Goal: Find specific page/section: Find specific page/section

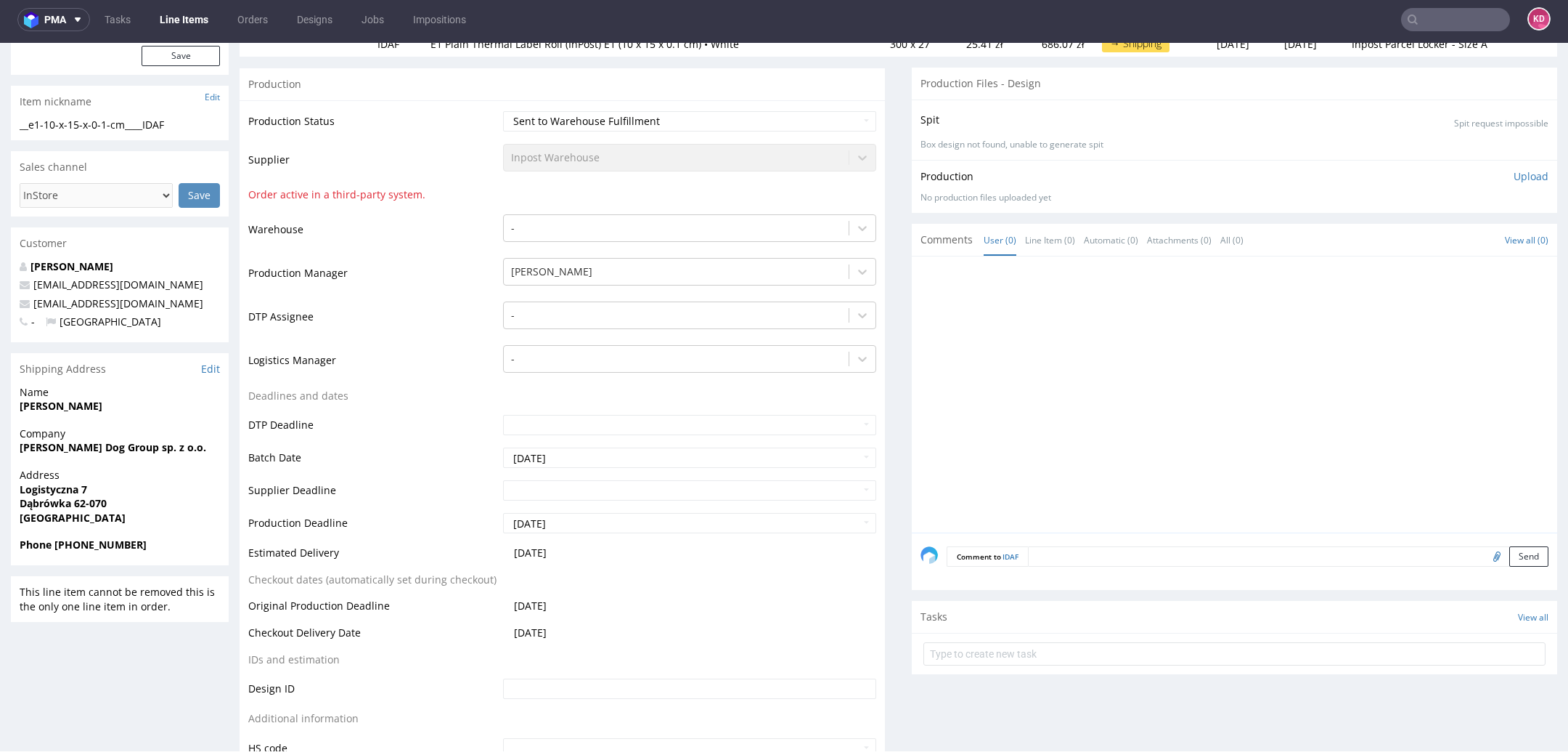
scroll to position [206, 0]
drag, startPoint x: 166, startPoint y: 451, endPoint x: 10, endPoint y: 446, distance: 156.1
click at [11, 448] on div "Company John Dog Group sp. z o.o." at bounding box center [119, 448] width 218 height 42
copy strong "John Dog Group sp. z o.o."
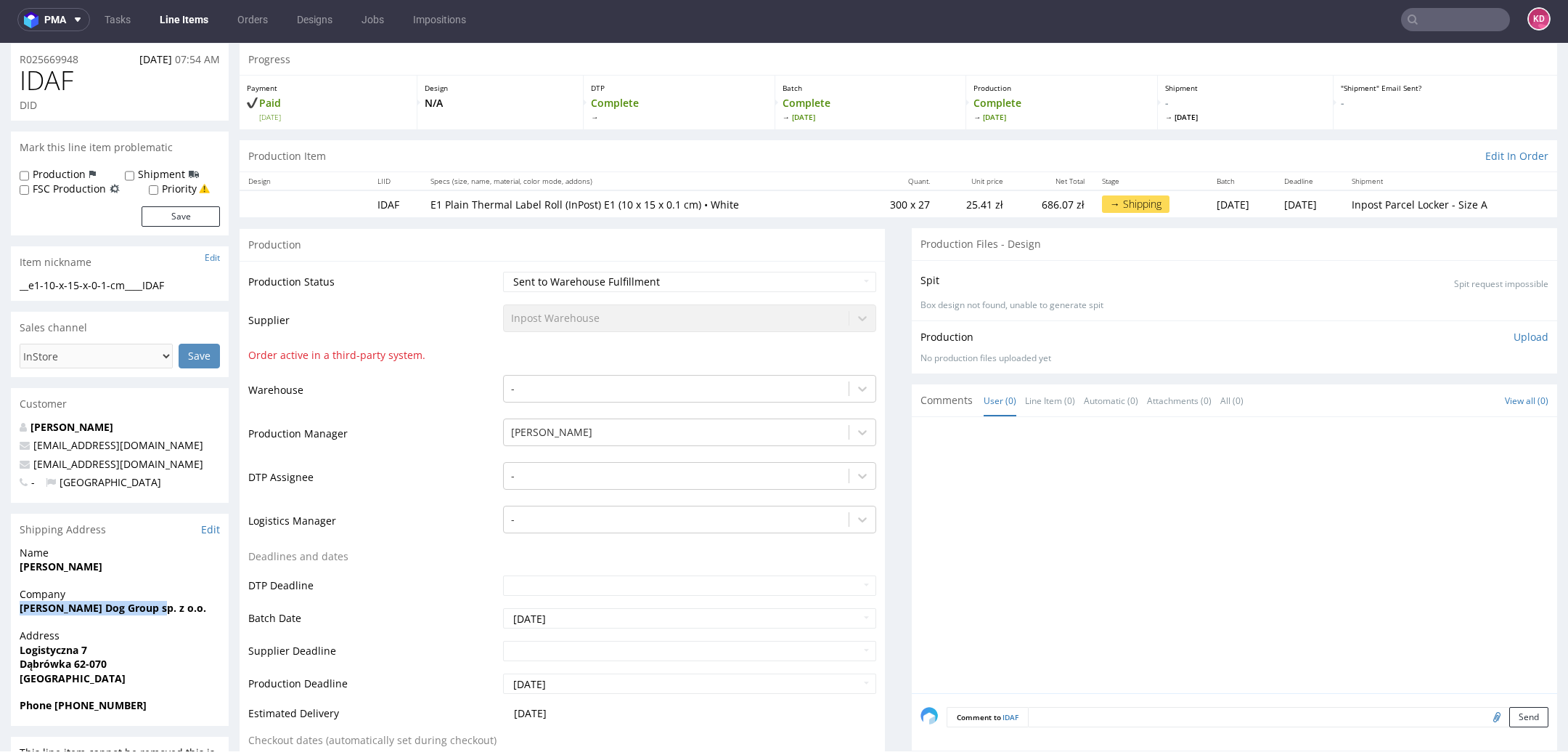
scroll to position [0, 0]
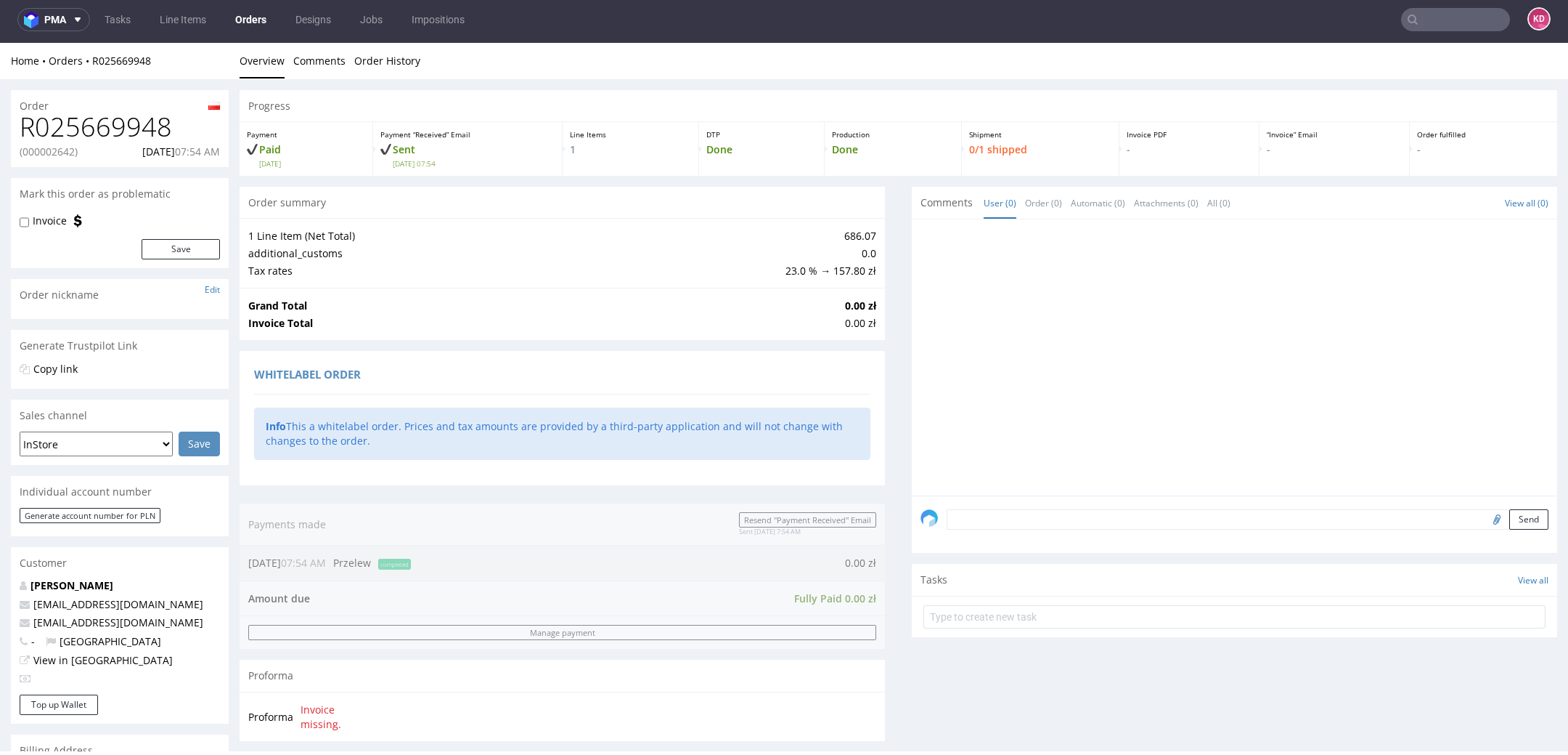
click at [69, 149] on p "(000002642)" at bounding box center [48, 151] width 58 height 14
copy p "000002642"
drag, startPoint x: 183, startPoint y: 126, endPoint x: 11, endPoint y: 124, distance: 172.0
click at [11, 124] on div "R025669948 (000002642) 09.09.2025 07:54 AM" at bounding box center [119, 140] width 218 height 54
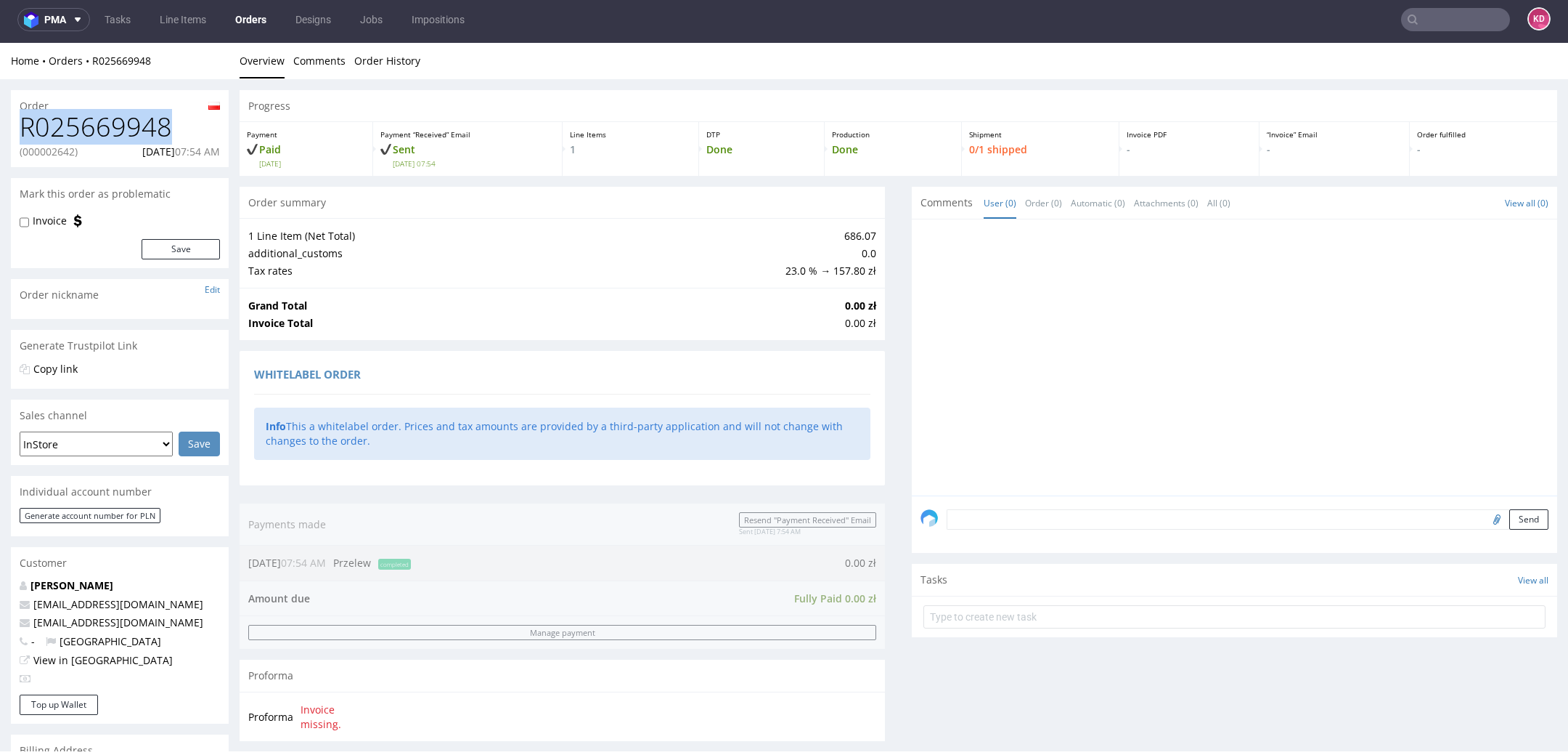
copy h1 "R025669948"
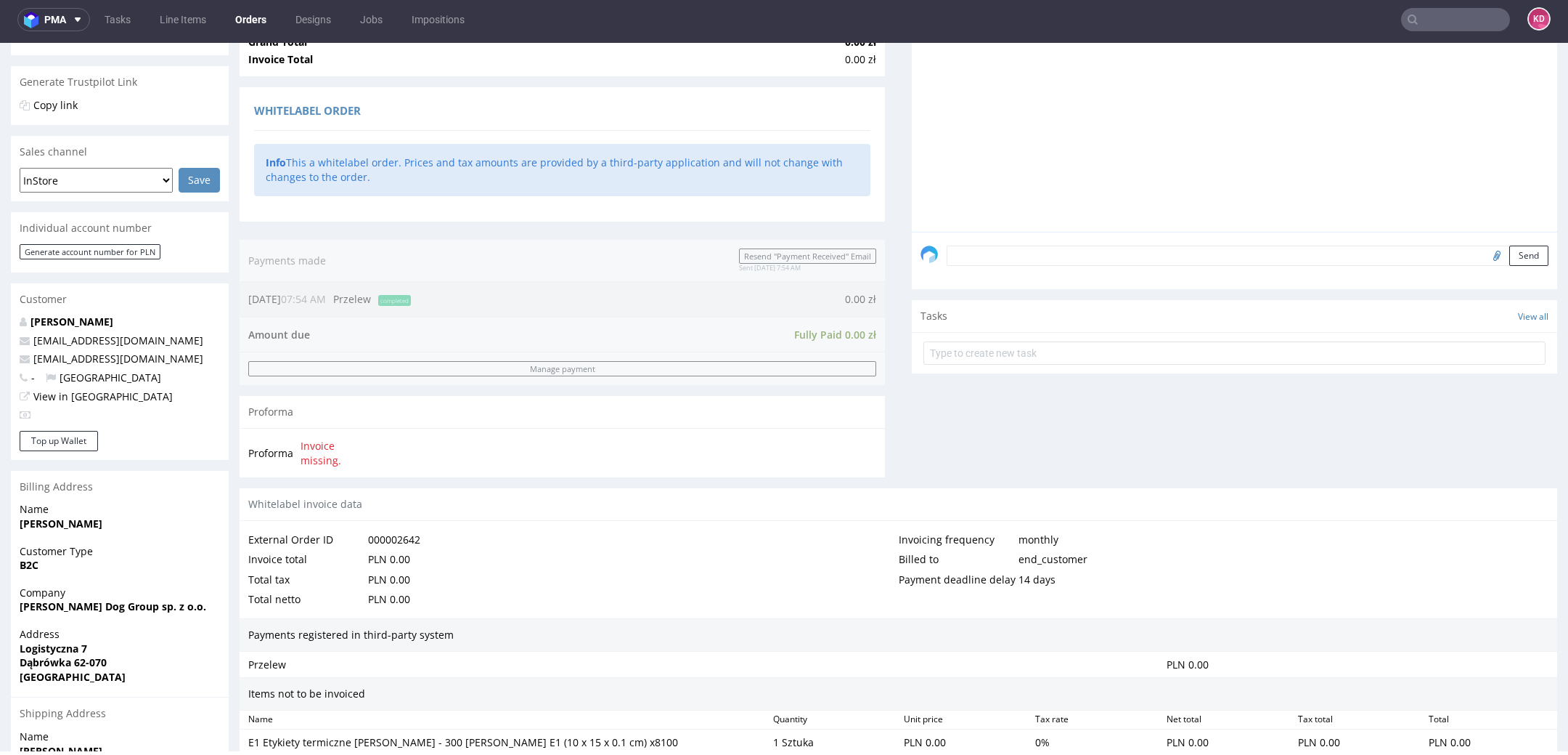
scroll to position [483, 0]
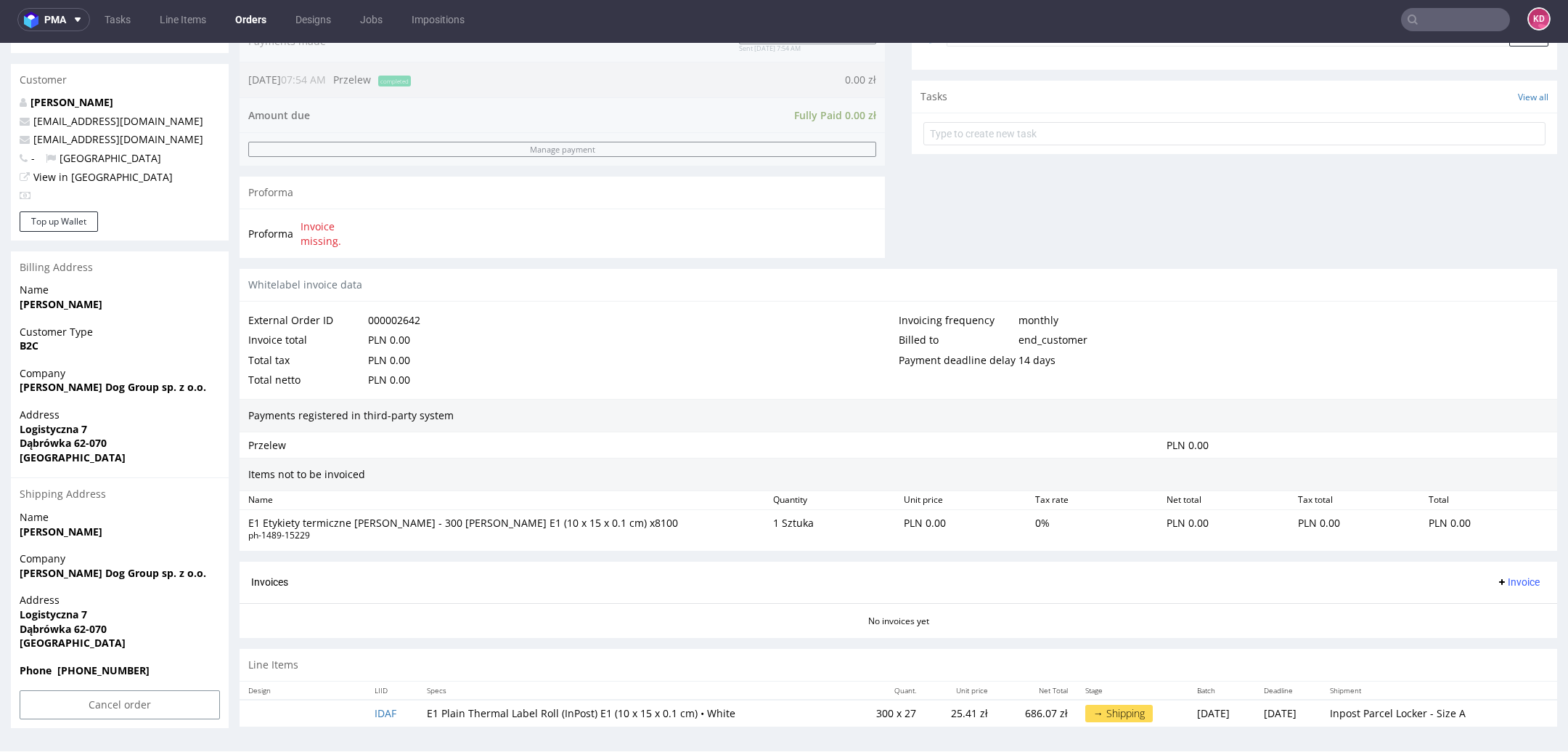
drag, startPoint x: 396, startPoint y: 710, endPoint x: 338, endPoint y: 708, distance: 58.0
click at [338, 709] on tr "IDAF E1 Plain Thermal Label Roll (InPost) E1 (10 x 15 x 0.1 cm) • White 300 x 2…" at bounding box center [898, 713] width 1318 height 27
click at [407, 709] on td "IDAF" at bounding box center [392, 713] width 51 height 27
copy link "IDAF"
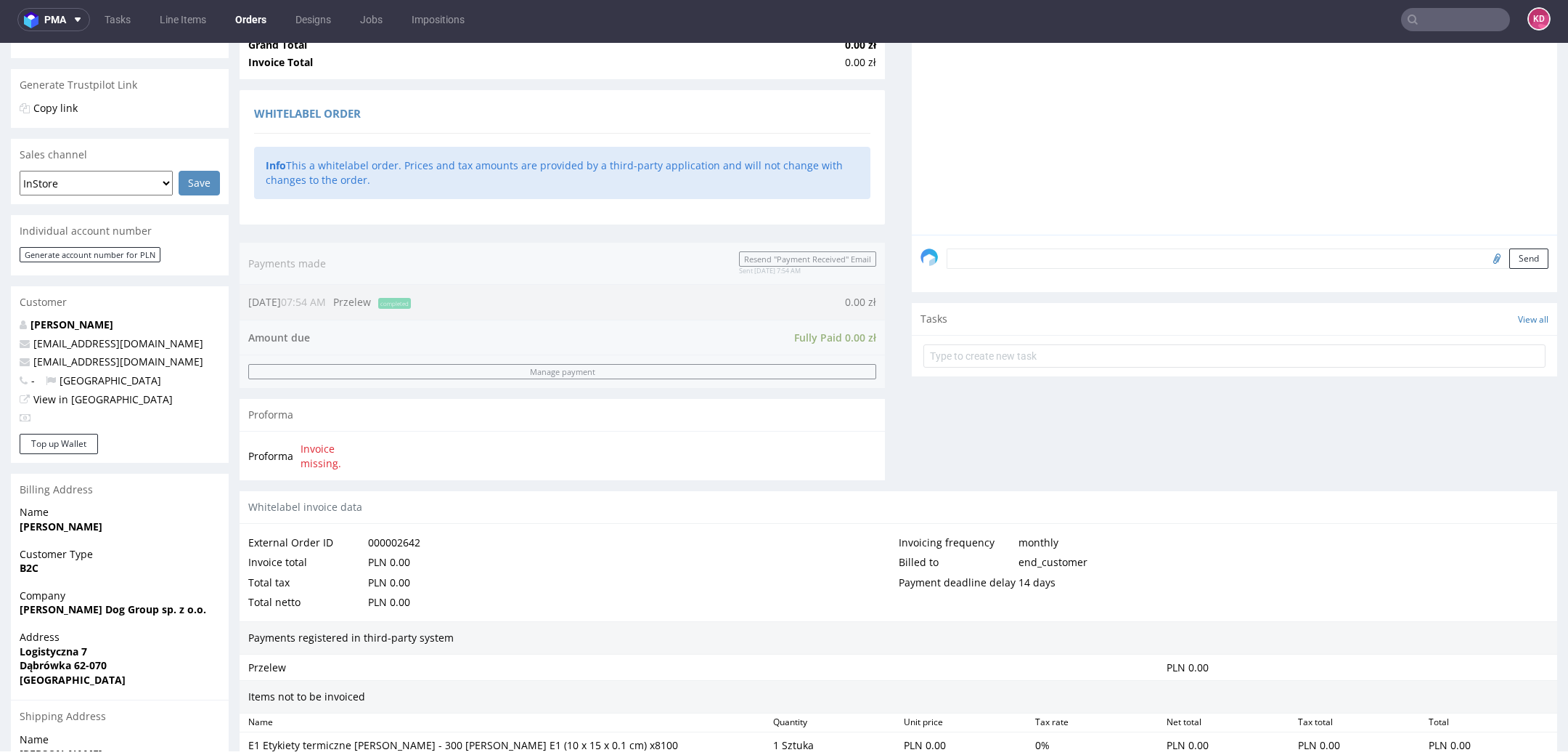
scroll to position [0, 0]
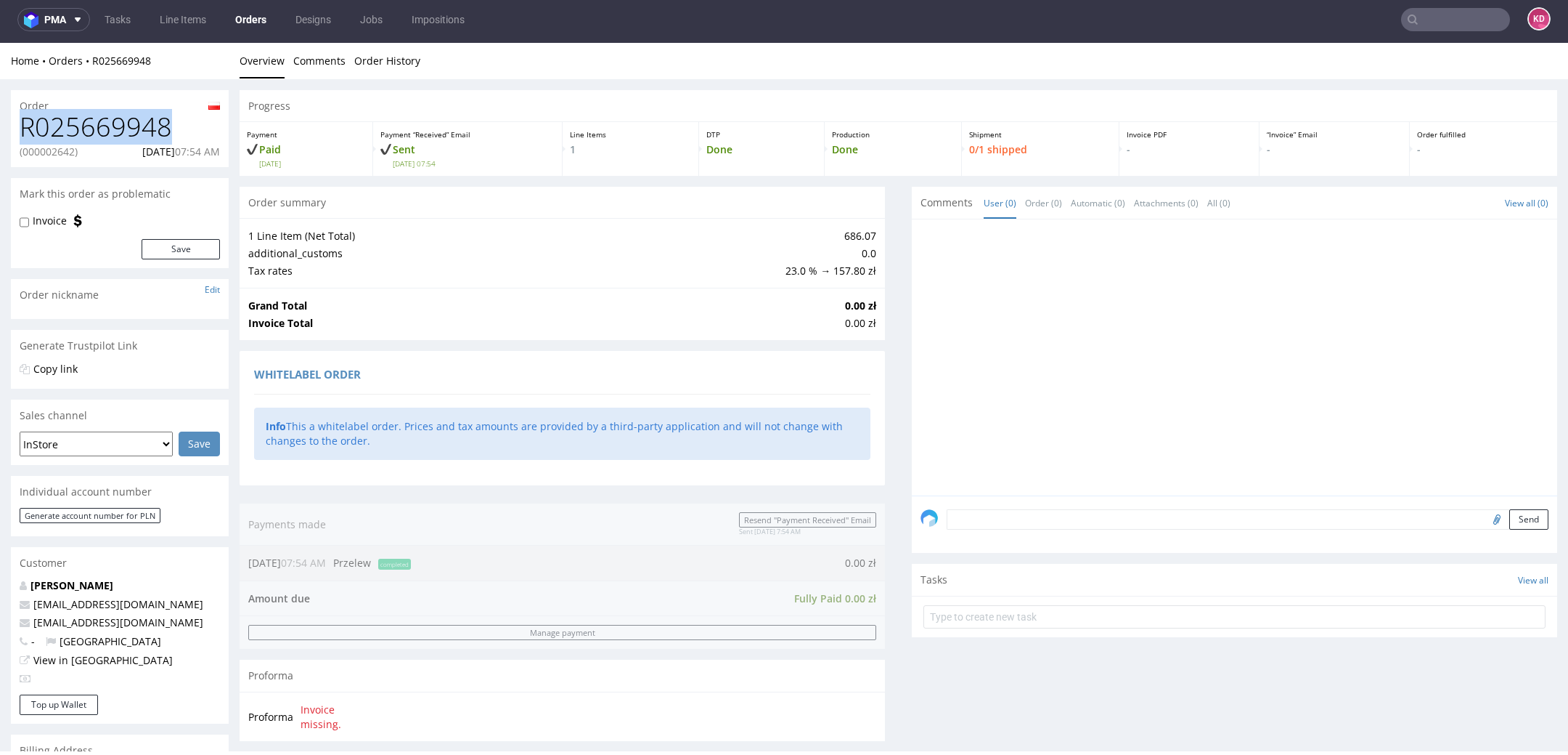
drag, startPoint x: 190, startPoint y: 126, endPoint x: 8, endPoint y: 126, distance: 182.0
click at [8, 126] on div "Order R025669948 (000002642) 09.09.2025 07:54 AM Mark this order as problematic…" at bounding box center [784, 655] width 1568 height 1152
copy h1 "R025669948"
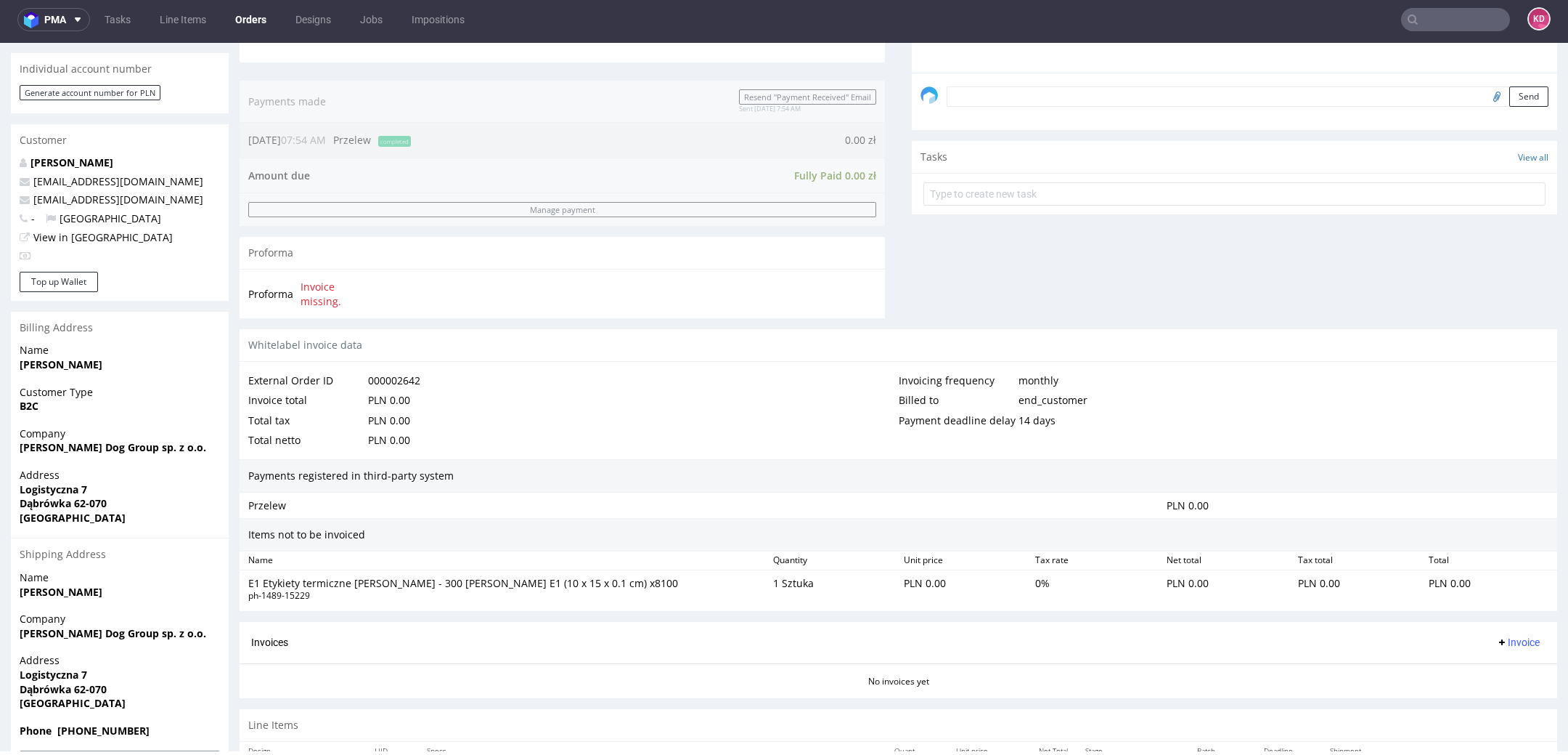
scroll to position [483, 0]
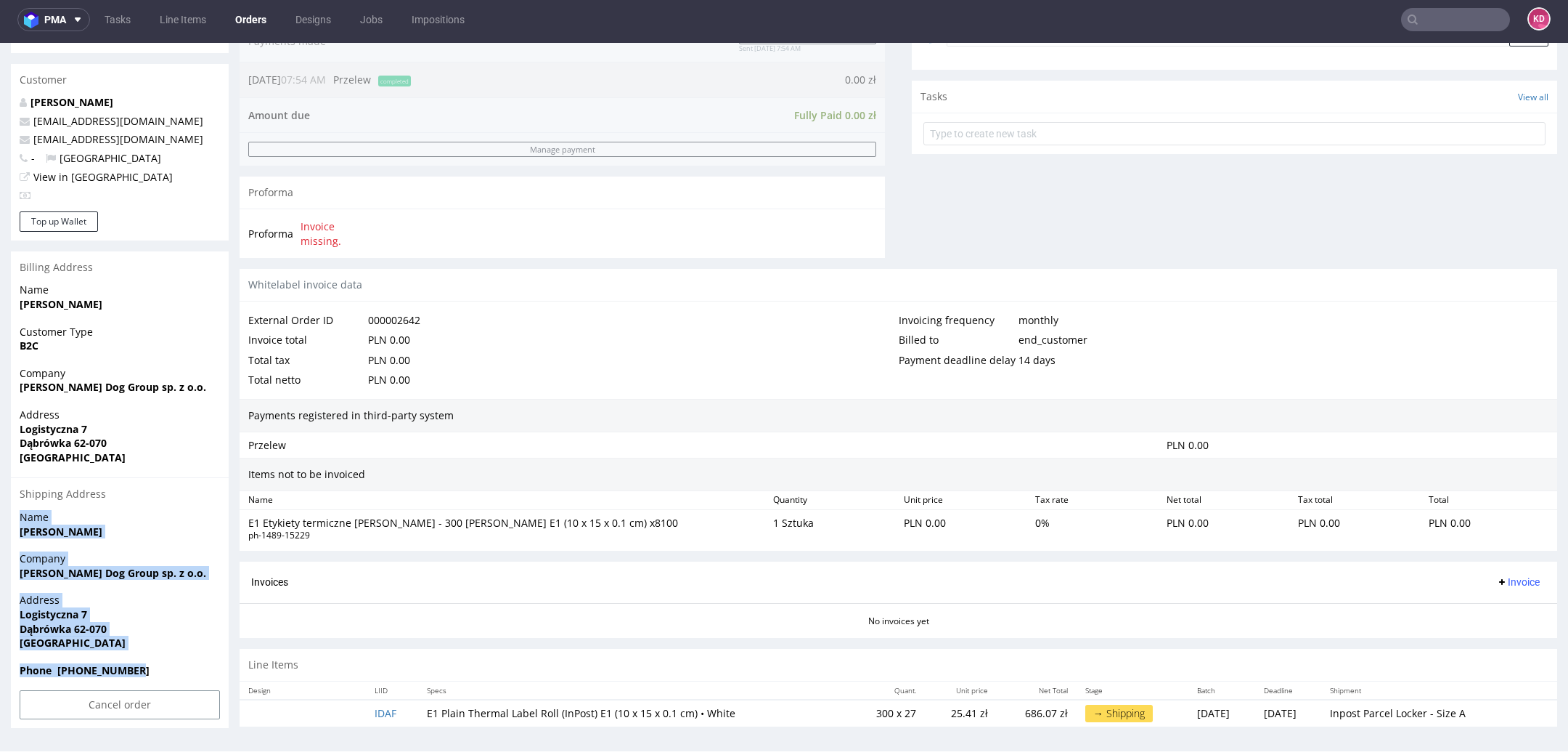
drag, startPoint x: 163, startPoint y: 666, endPoint x: 7, endPoint y: 515, distance: 217.1
click at [7, 515] on div "Order R025669948 (000002642) 09.09.2025 07:54 AM Mark this order as problematic…" at bounding box center [784, 172] width 1568 height 1152
copy section "Name Maciej Wojtkowiak Company John Dog Group sp. z o.o. Address Logistyczna 7 …"
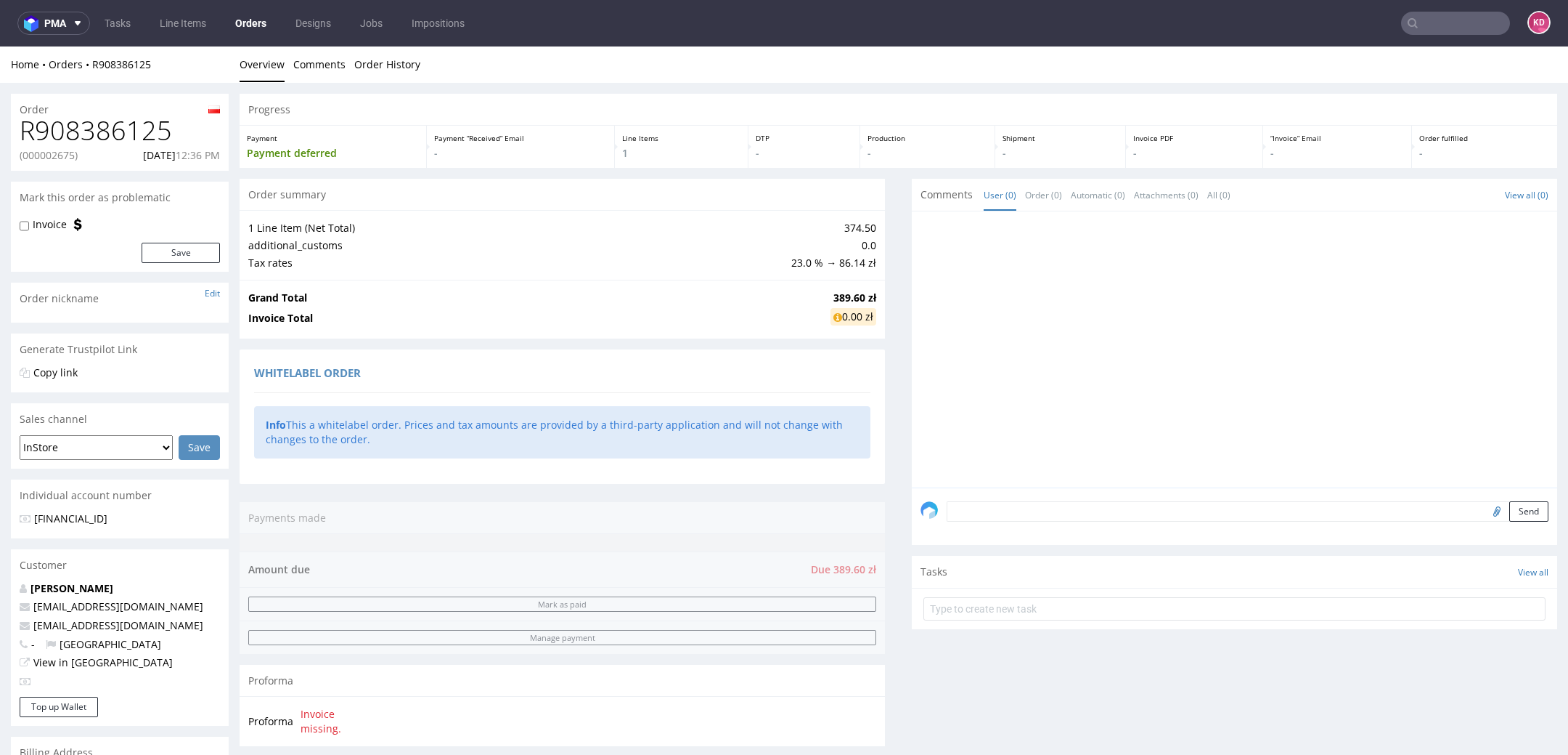
click at [1423, 30] on input "text" at bounding box center [1455, 23] width 109 height 23
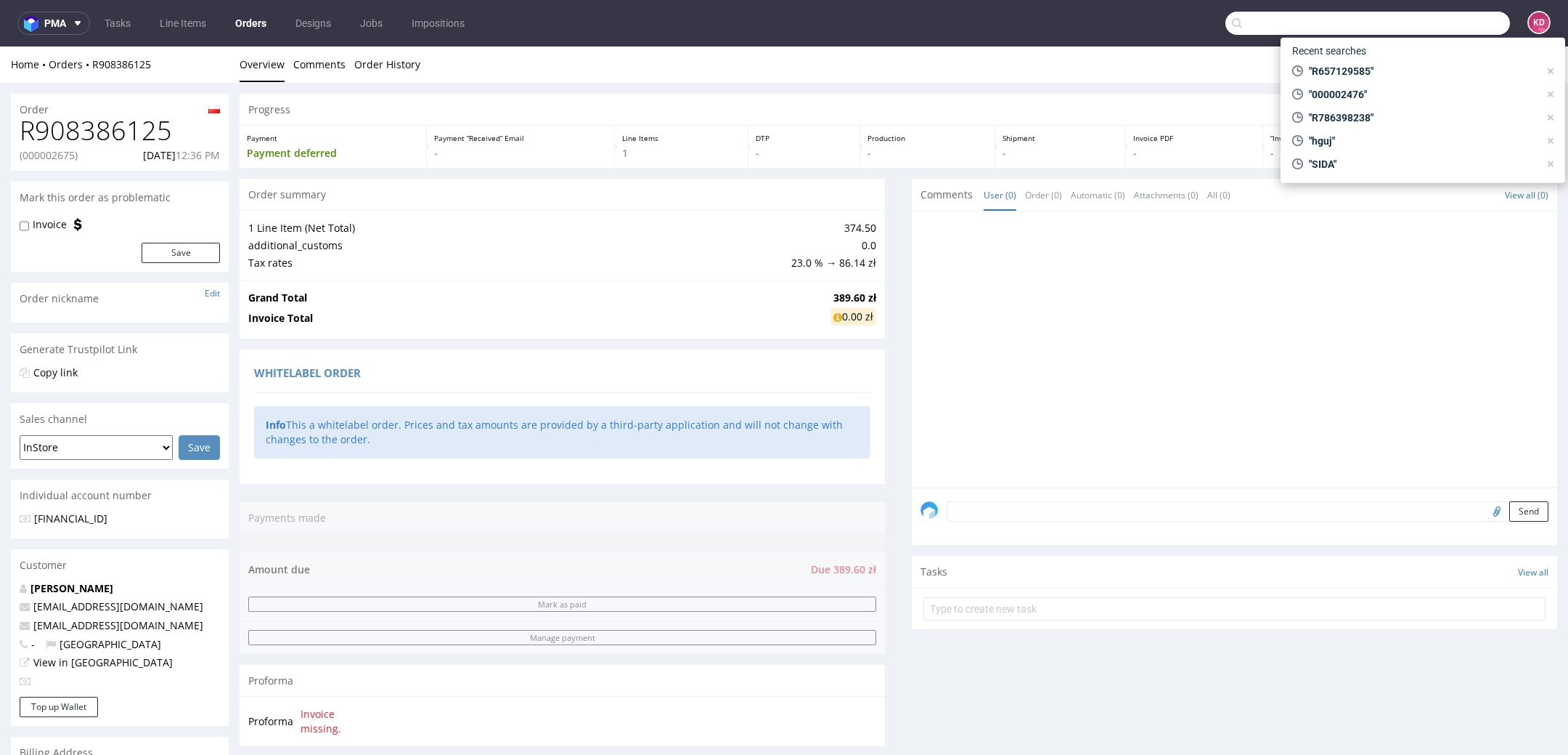
paste input "R025970486"
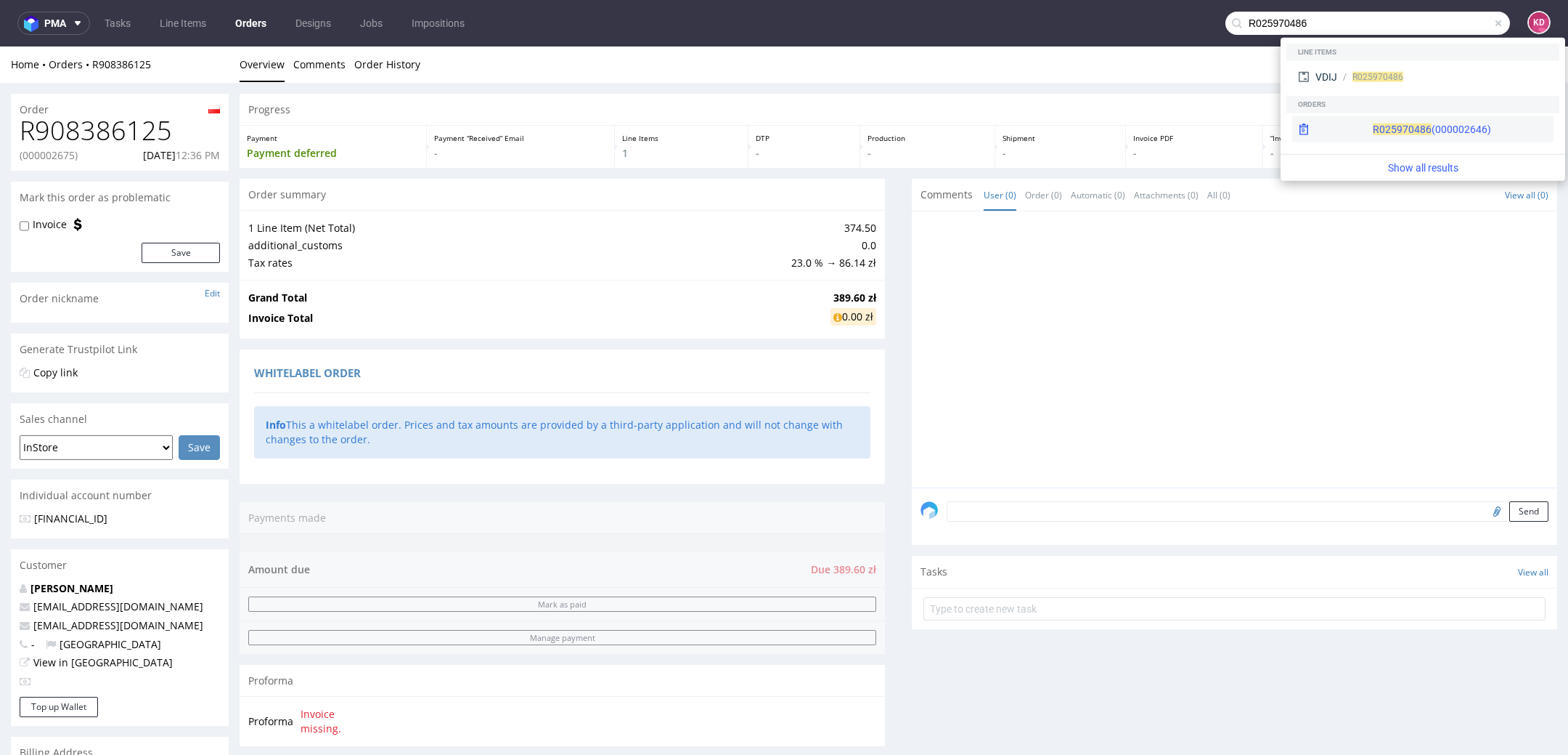
type input "R025970486"
click at [1376, 124] on div "R025970486 (000002646)" at bounding box center [1432, 129] width 118 height 14
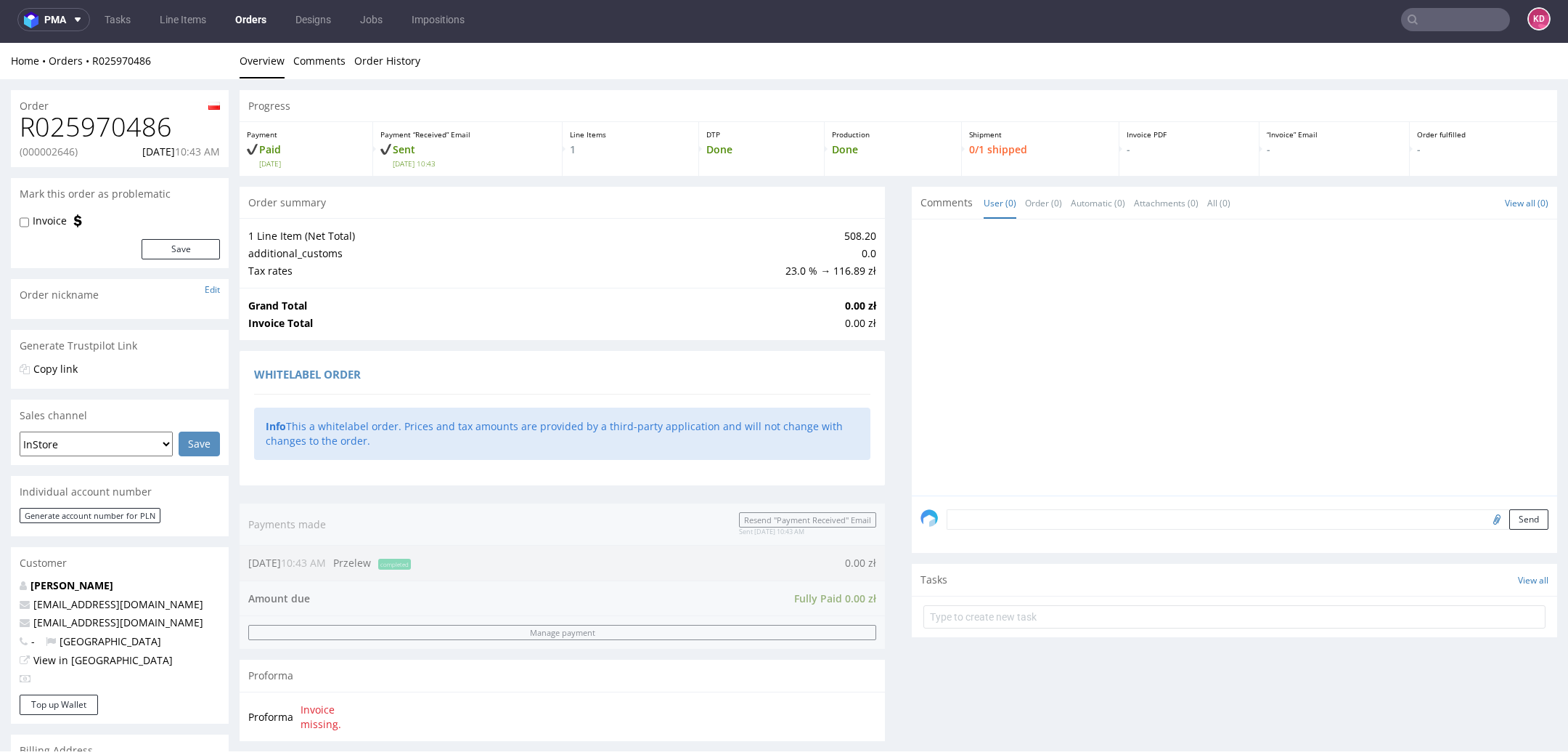
click at [253, 25] on link "Orders" at bounding box center [251, 20] width 48 height 23
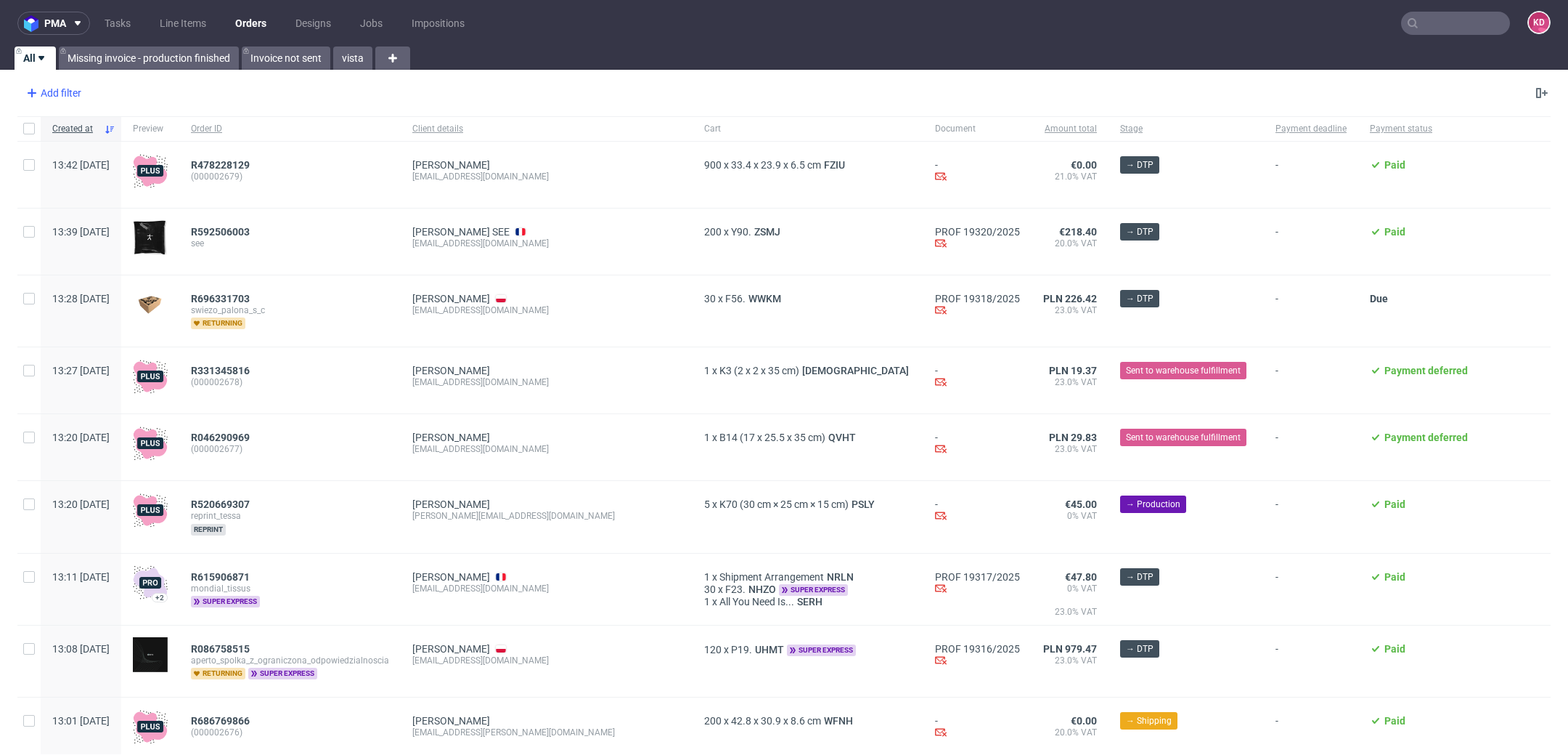
click at [80, 87] on div "Add filter" at bounding box center [52, 93] width 64 height 23
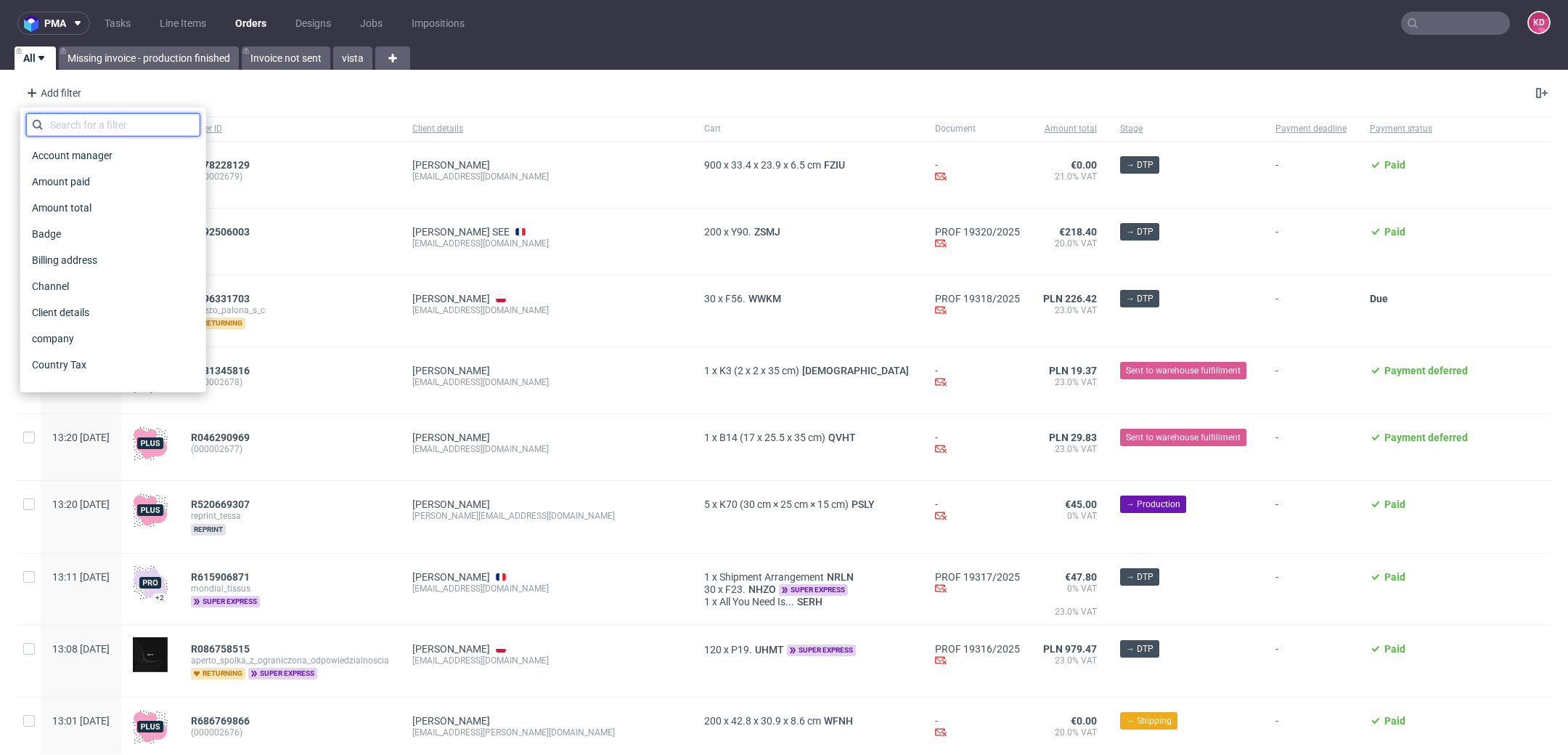
click at [100, 123] on input "text" at bounding box center [113, 125] width 174 height 23
type input "i"
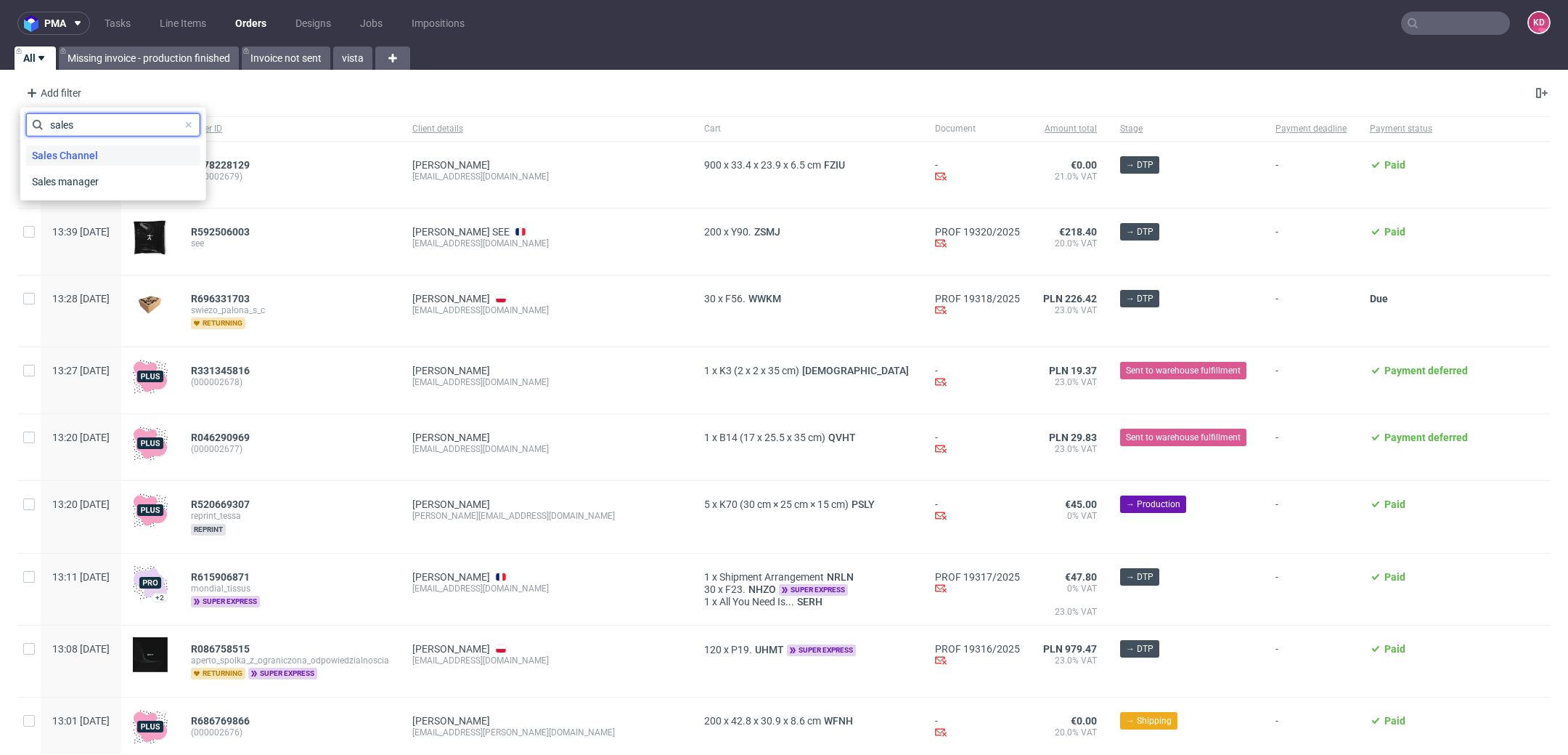
type input "sales"
click at [91, 151] on span "Sales Channel" at bounding box center [65, 155] width 78 height 20
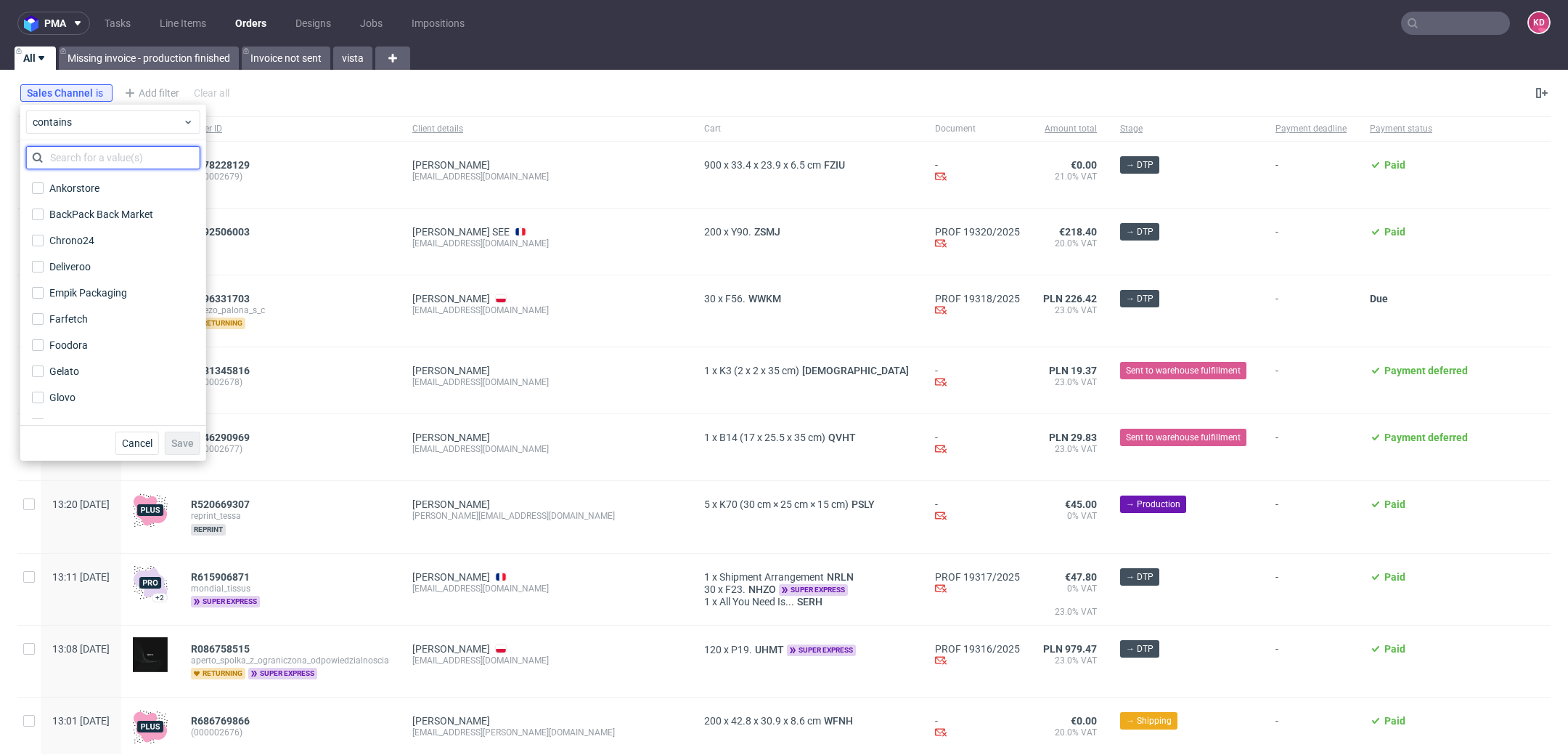
click at [99, 152] on input "text" at bounding box center [113, 157] width 174 height 23
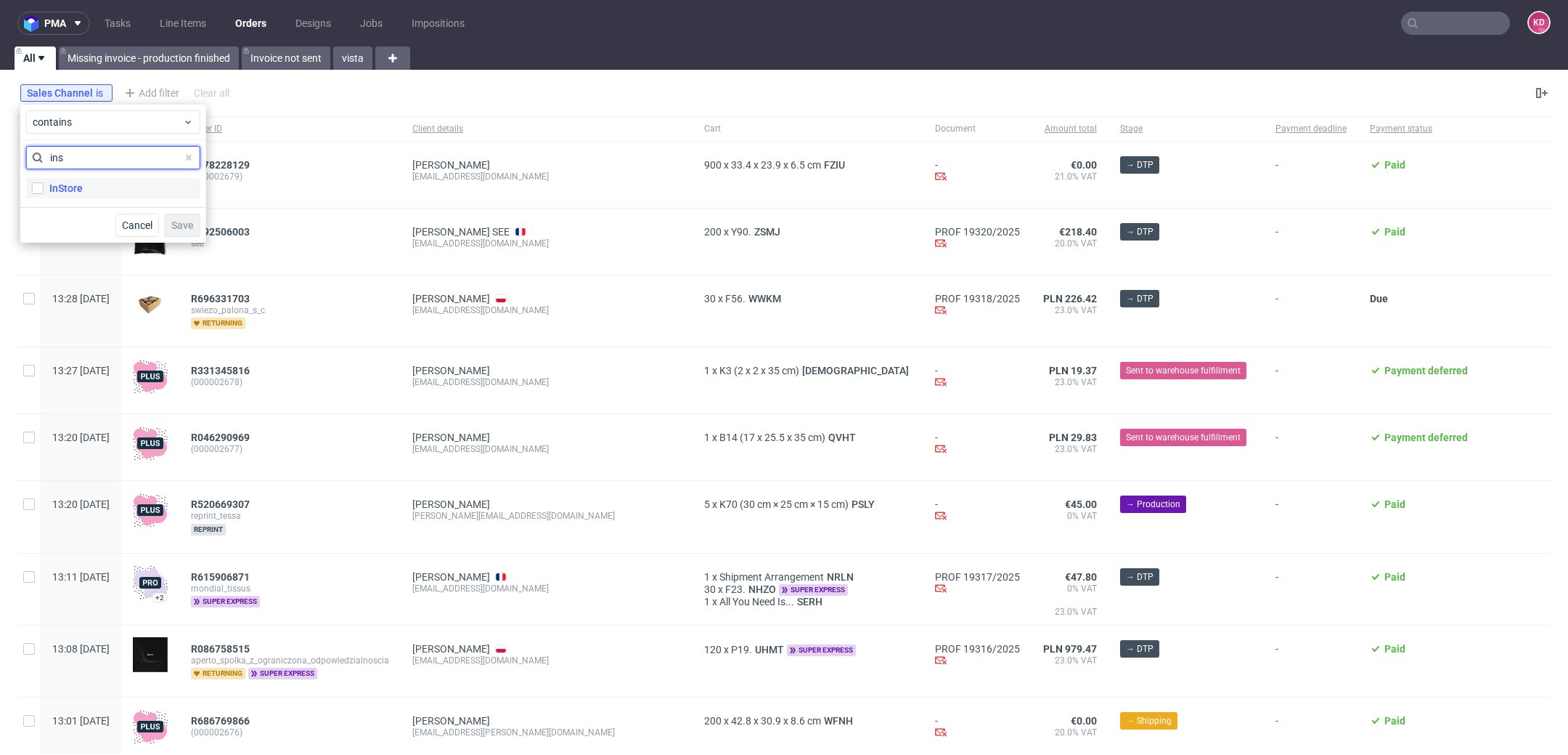
type input "ins"
click at [106, 193] on label "InStore" at bounding box center [113, 188] width 174 height 20
click at [44, 193] on input "InStore" at bounding box center [37, 188] width 11 height 11
checkbox input "true"
click at [179, 226] on span "Save" at bounding box center [183, 225] width 23 height 10
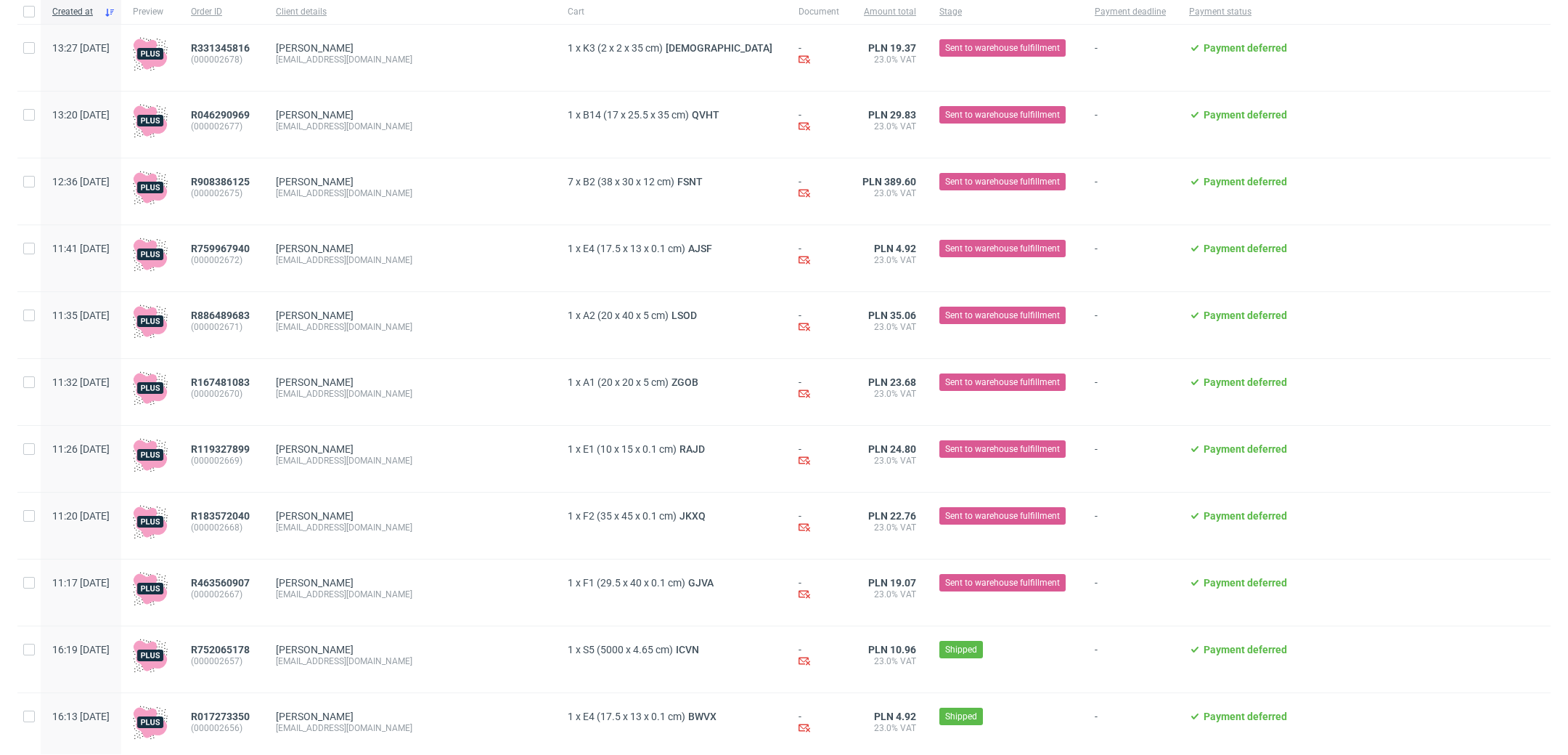
scroll to position [188, 0]
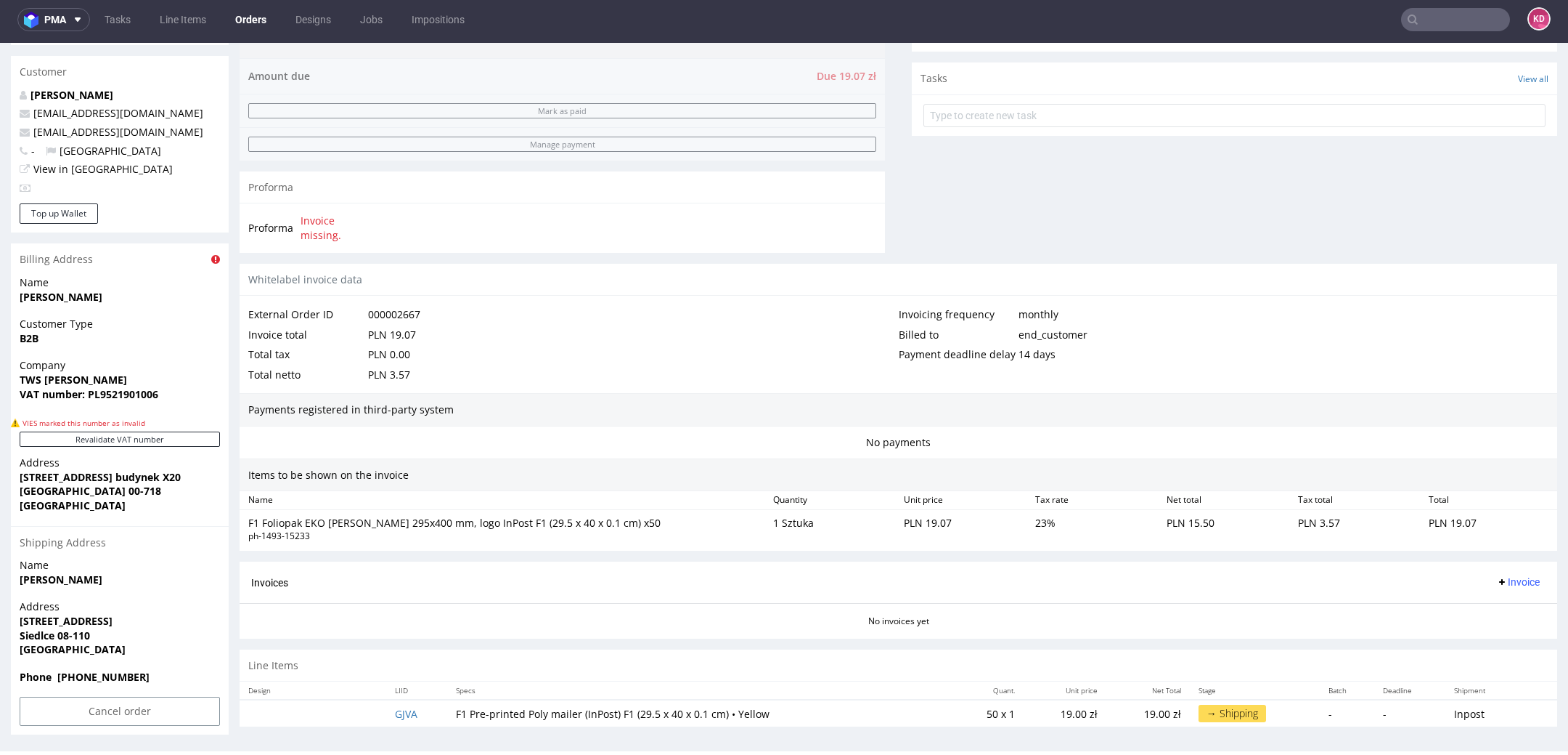
scroll to position [3, 0]
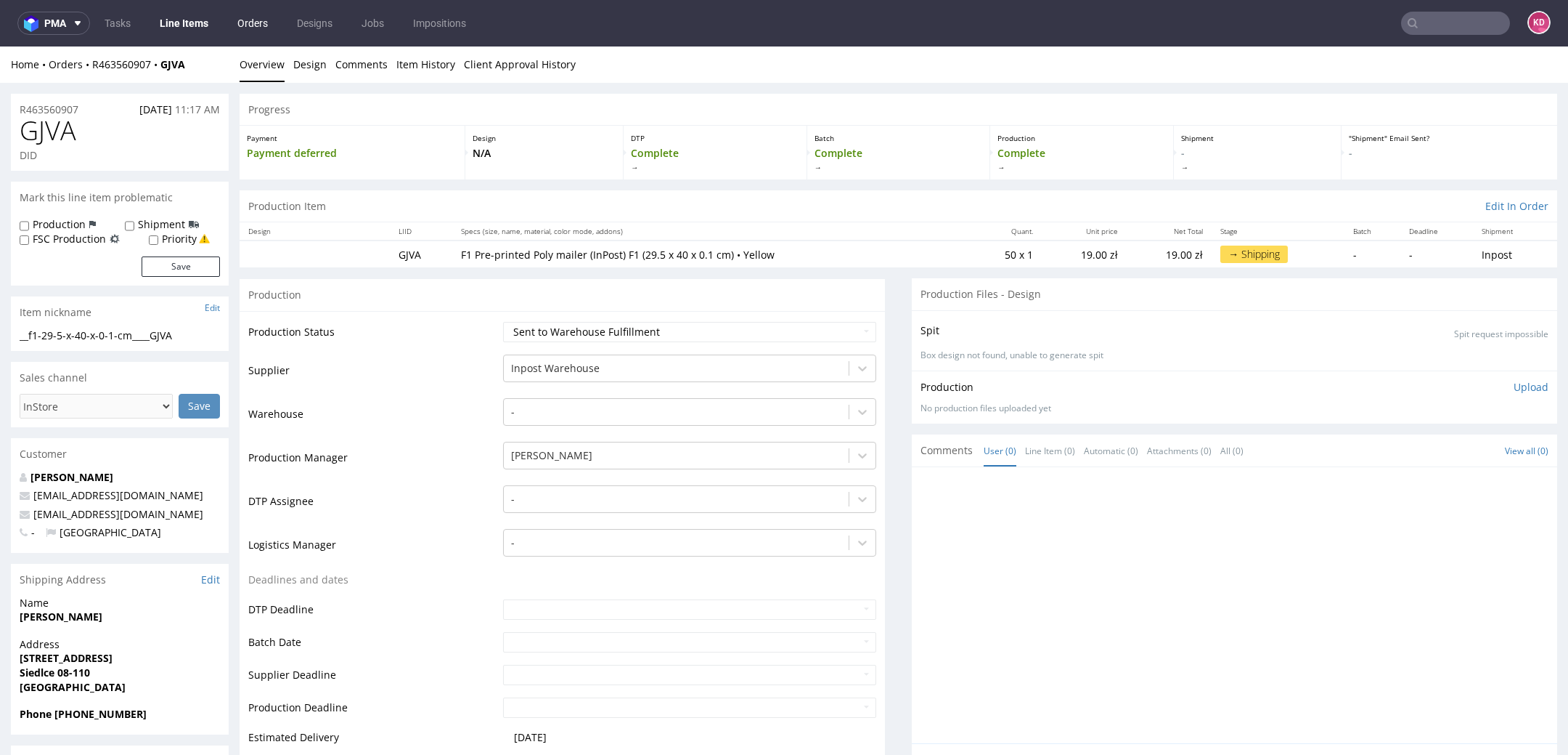
click at [243, 28] on link "Orders" at bounding box center [252, 23] width 48 height 23
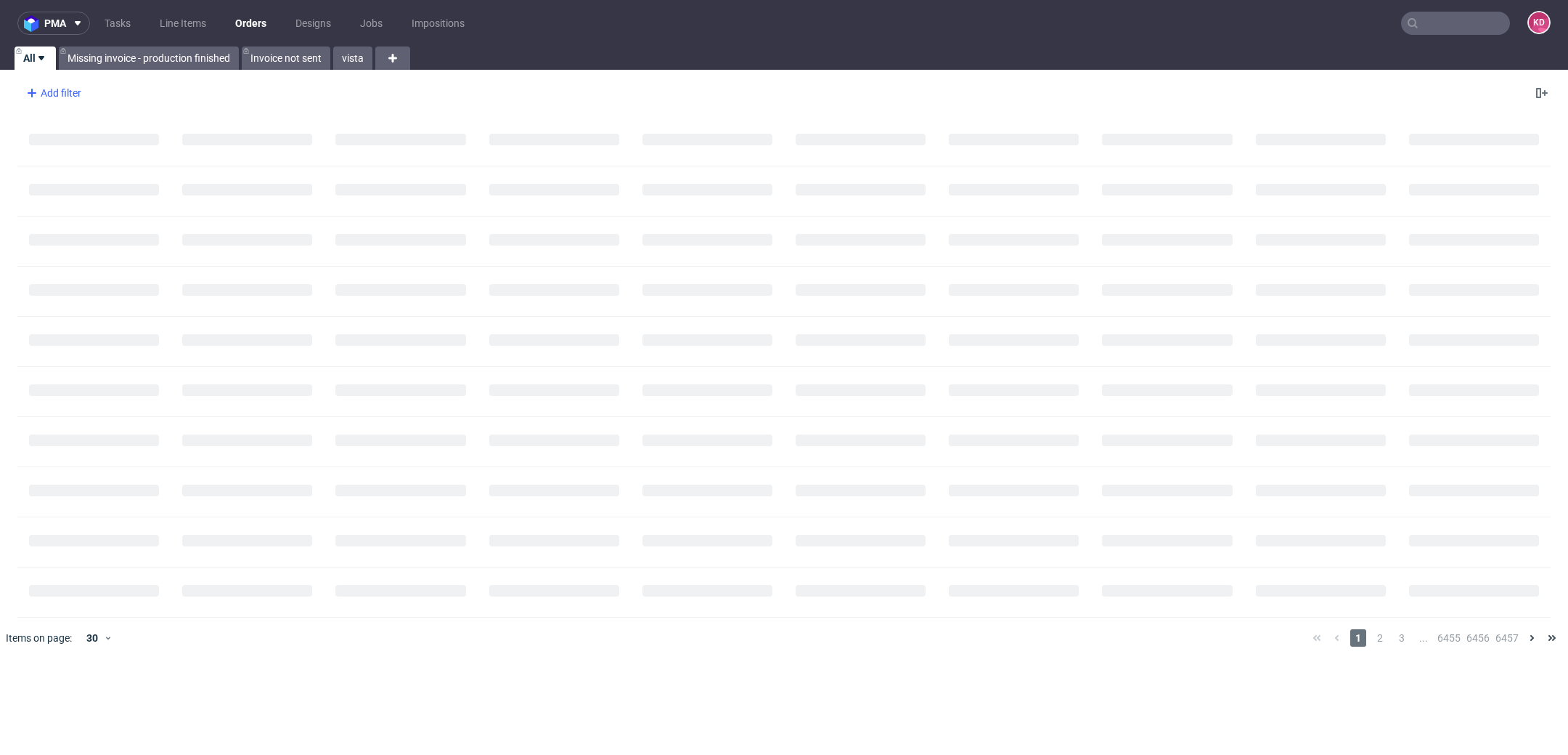
click at [46, 89] on div "Add filter" at bounding box center [52, 93] width 64 height 23
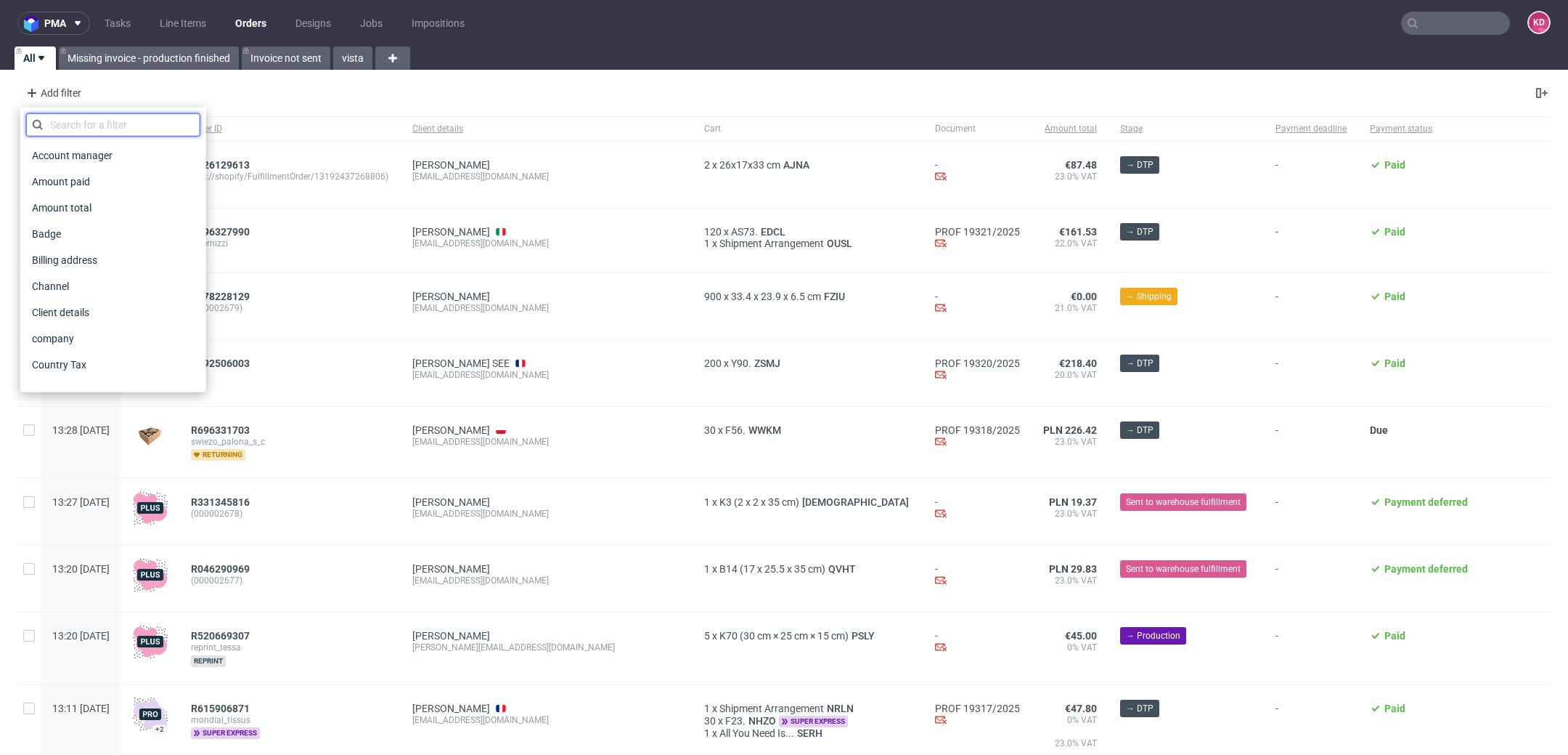
click at [73, 118] on input "text" at bounding box center [113, 125] width 174 height 23
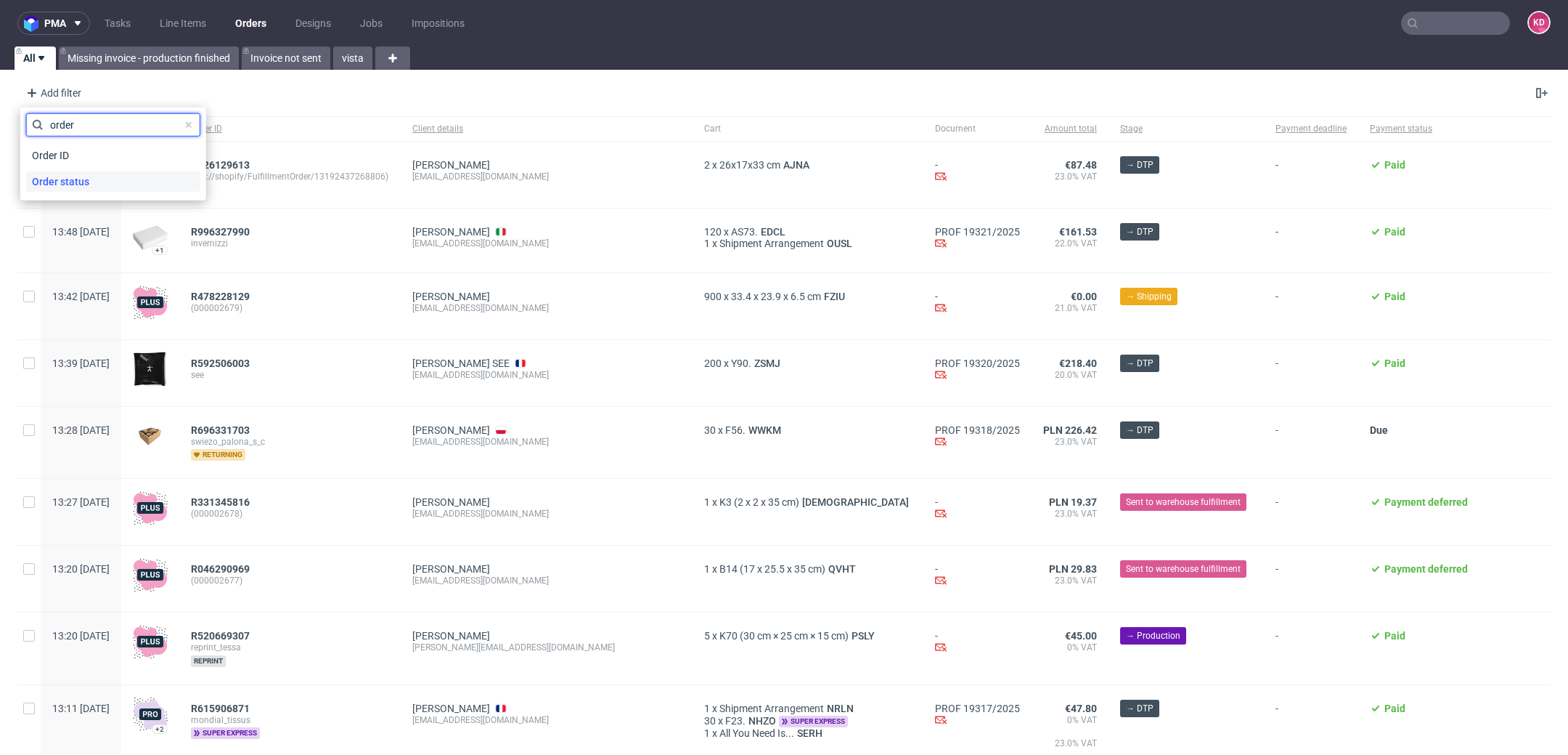
type input "order"
click at [79, 182] on span "Order status" at bounding box center [60, 182] width 69 height 20
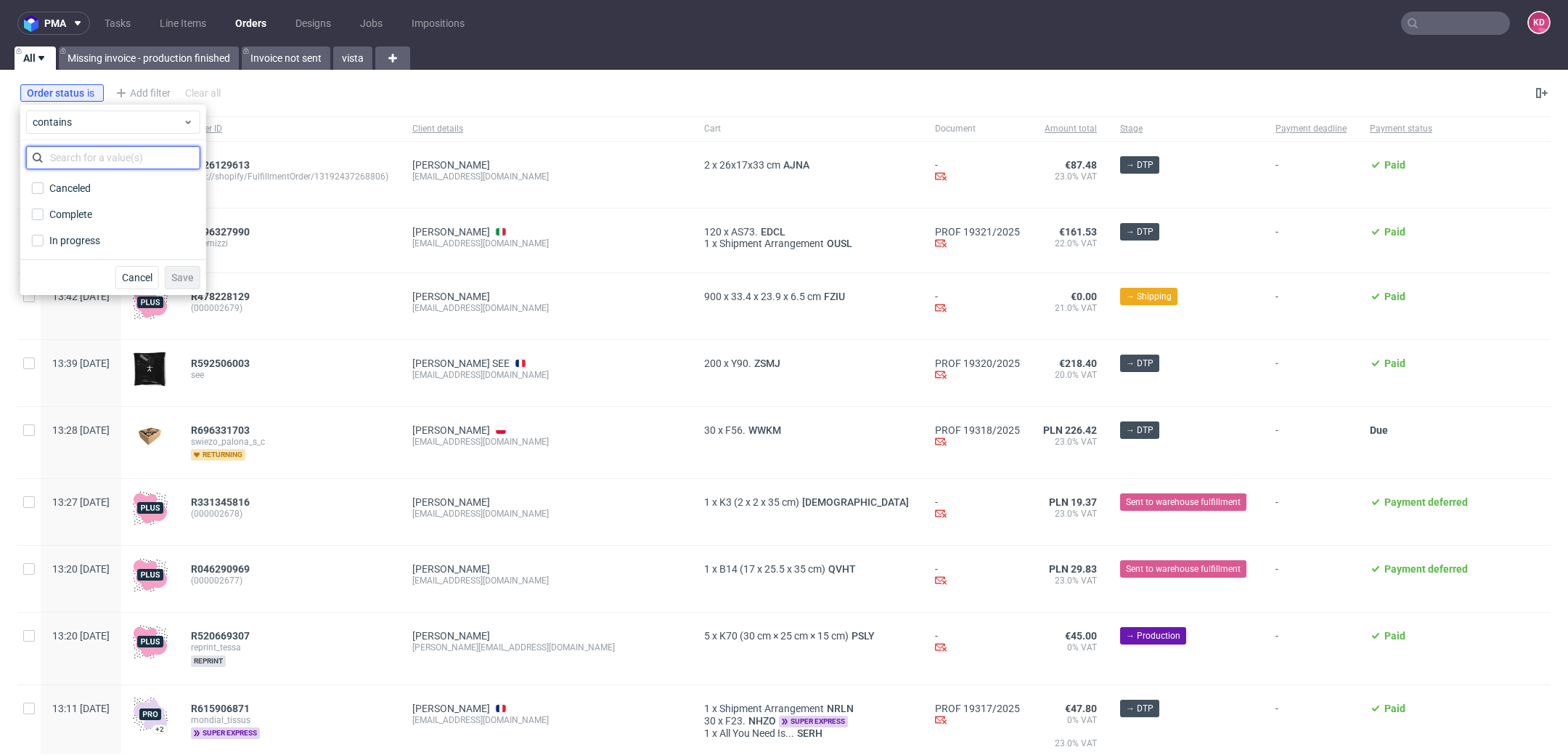
click at [102, 160] on input "text" at bounding box center [113, 157] width 174 height 23
click at [95, 92] on icon at bounding box center [91, 92] width 11 height 11
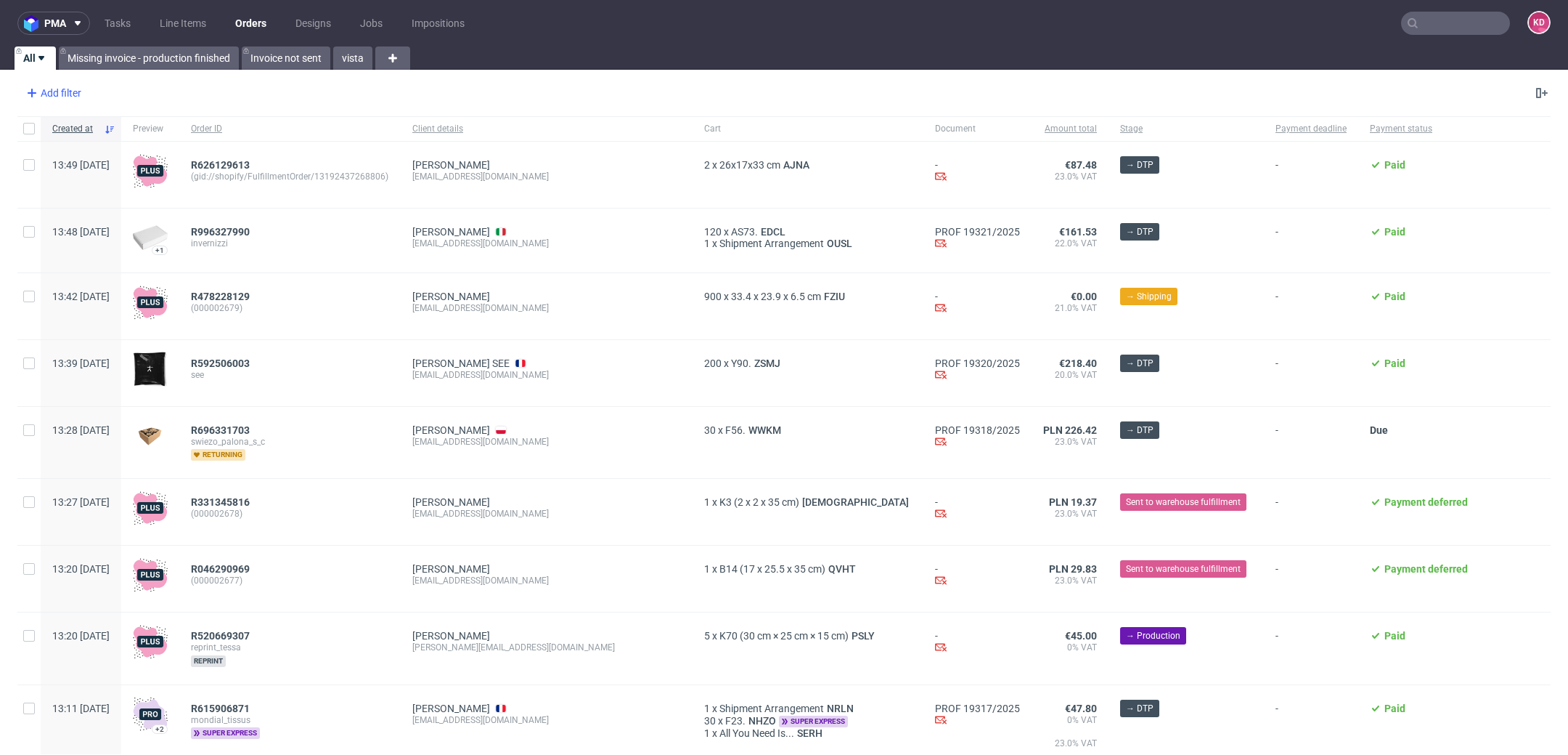
click at [64, 93] on div "Add filter" at bounding box center [52, 93] width 64 height 23
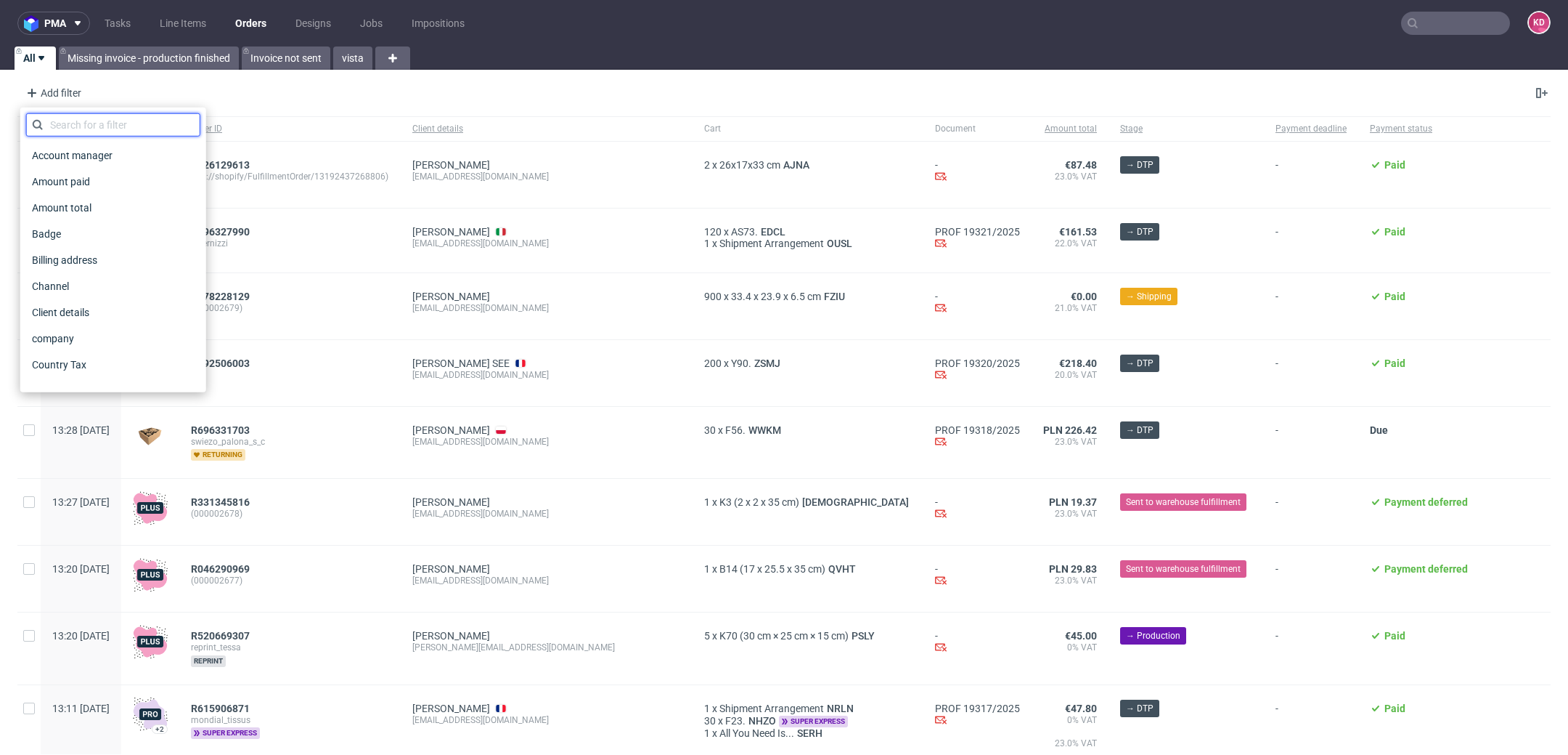
click at [64, 118] on input "text" at bounding box center [113, 125] width 174 height 23
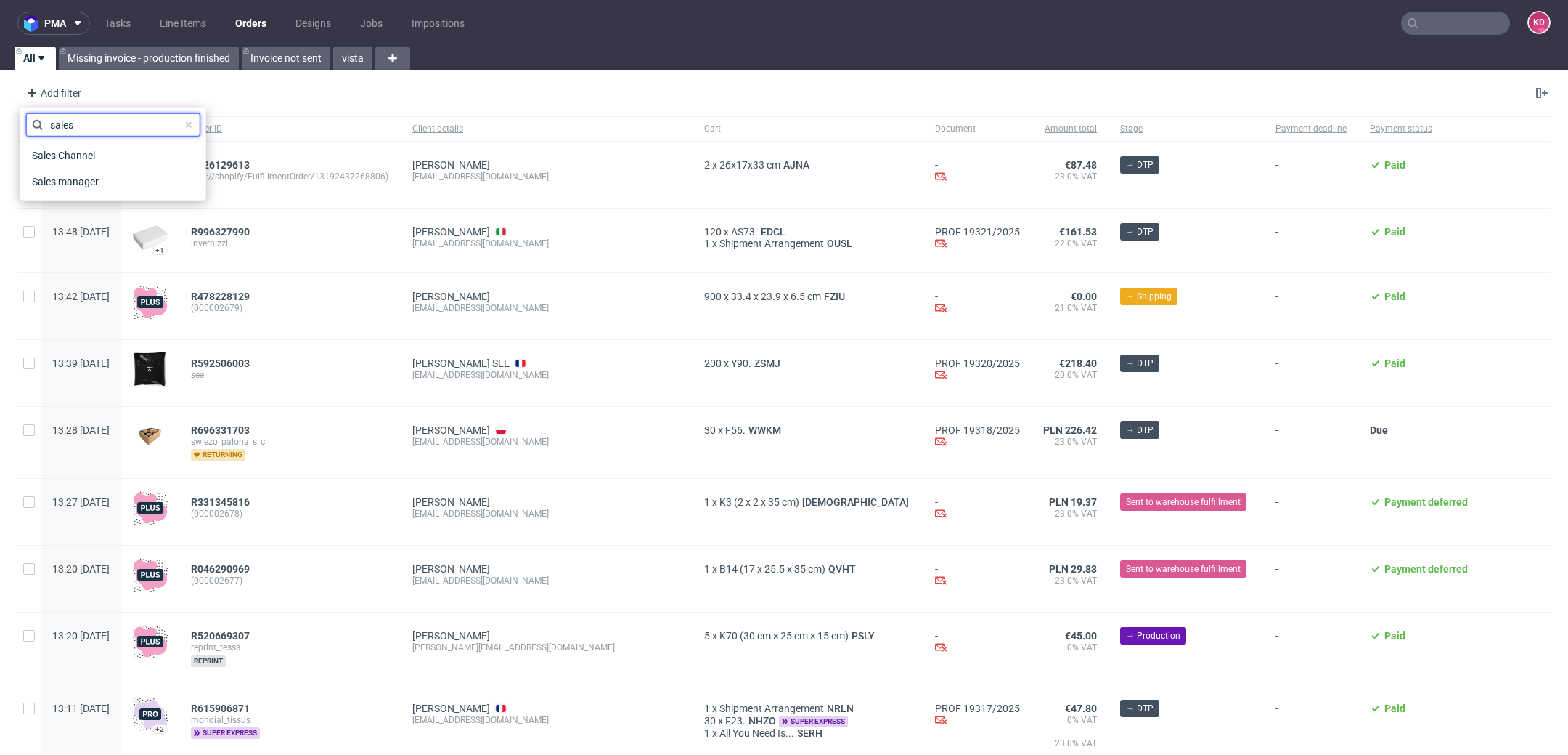
type input "sales"
click at [70, 139] on div "sales Sales Channel Sales manager" at bounding box center [113, 154] width 174 height 82
click at [71, 143] on div "Sales Channel" at bounding box center [113, 155] width 174 height 26
click at [72, 147] on span "Sales Channel" at bounding box center [65, 155] width 78 height 20
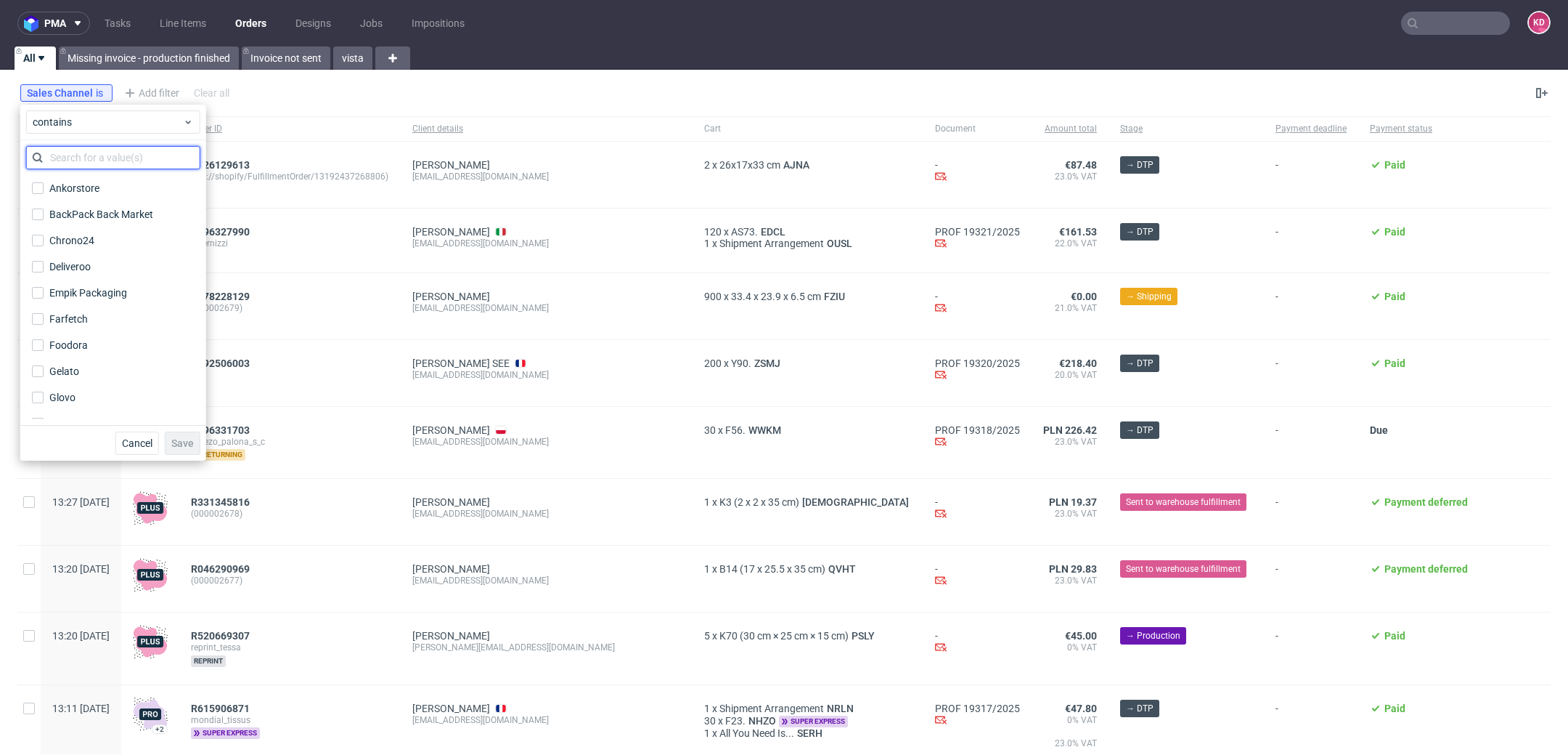
click at [72, 148] on input "text" at bounding box center [113, 157] width 174 height 23
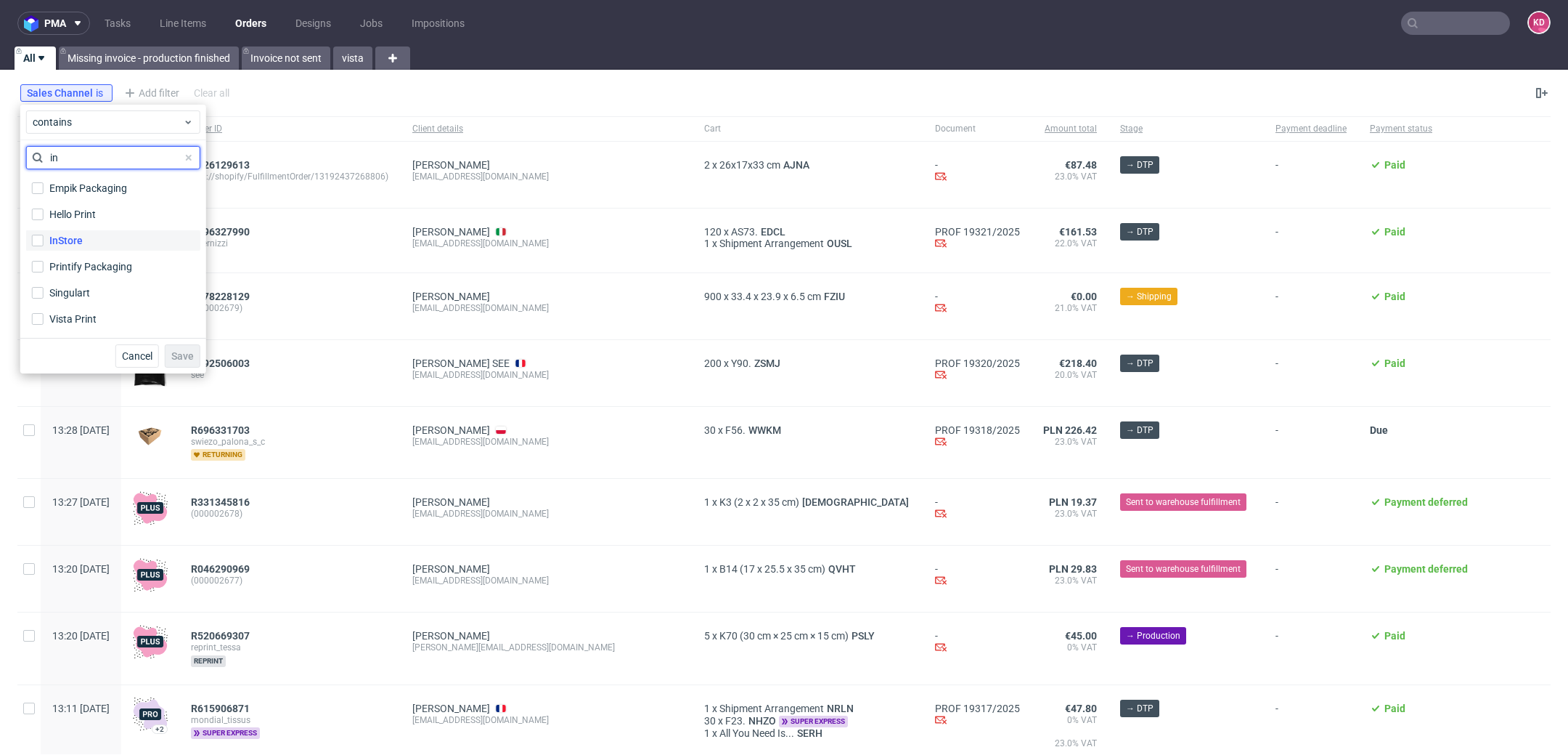
type input "in"
click at [79, 244] on div "InStore" at bounding box center [66, 240] width 33 height 14
click at [44, 244] on input "InStore" at bounding box center [37, 240] width 11 height 11
checkbox input "true"
click at [192, 357] on span "Save" at bounding box center [183, 356] width 23 height 10
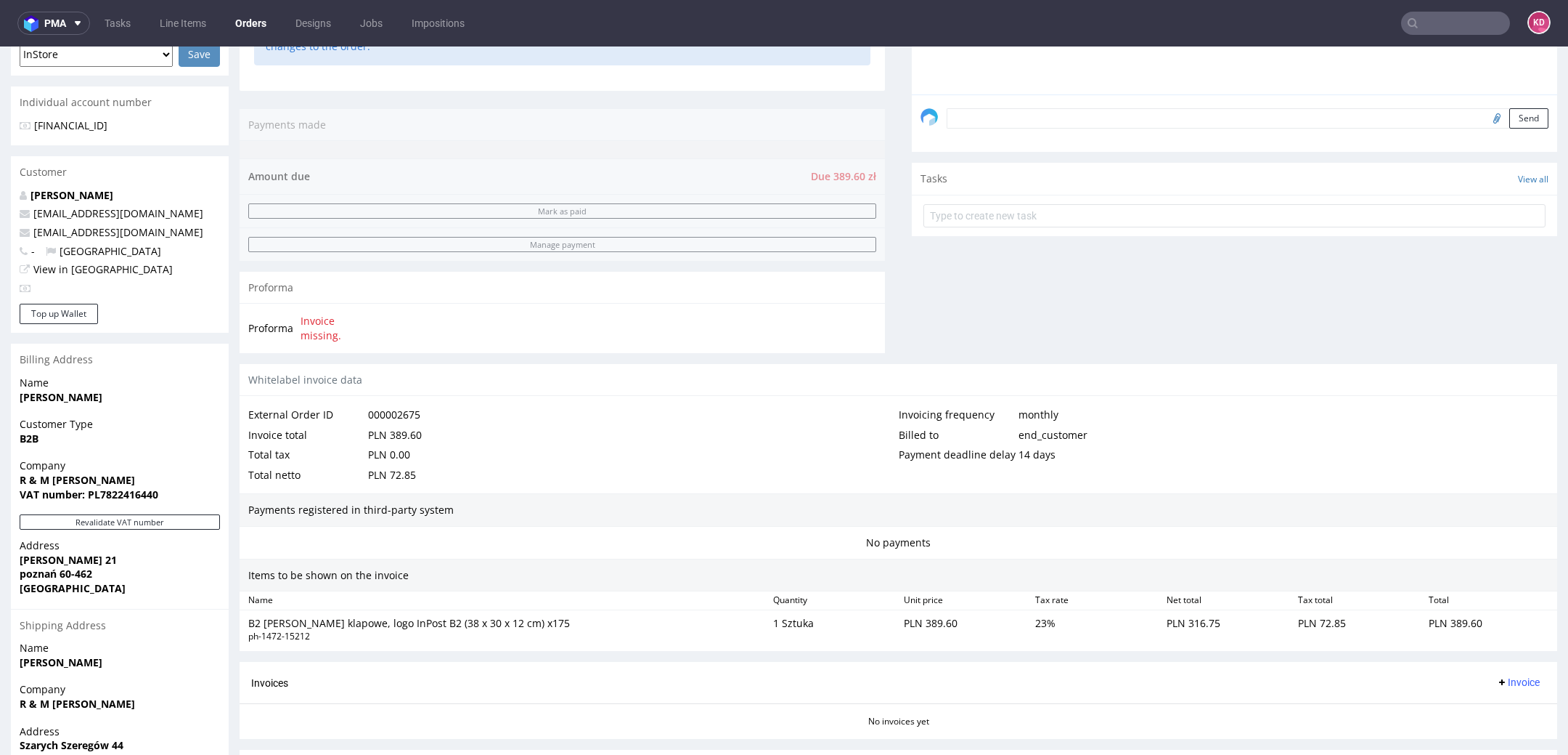
scroll to position [514, 0]
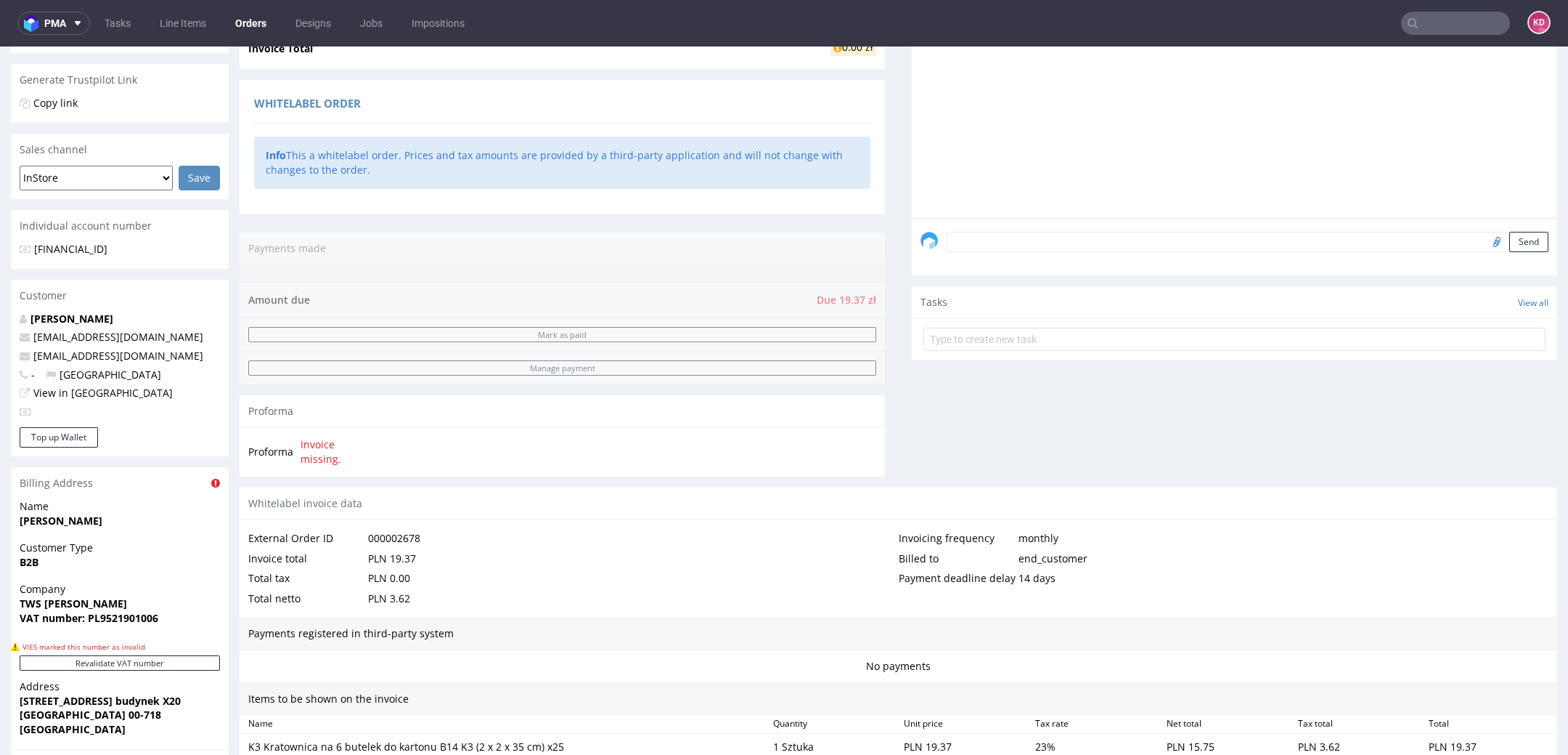
scroll to position [573, 0]
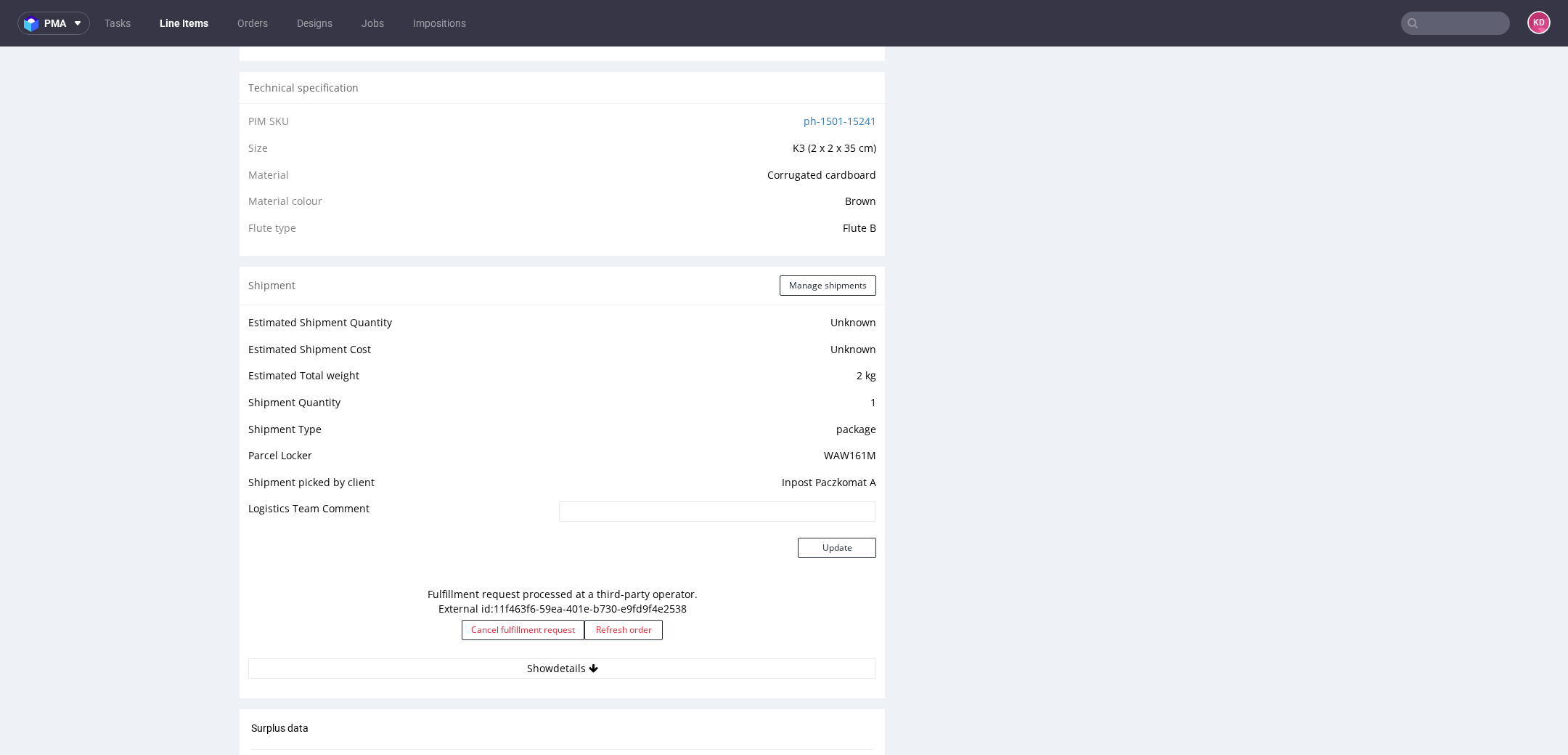
scroll to position [990, 0]
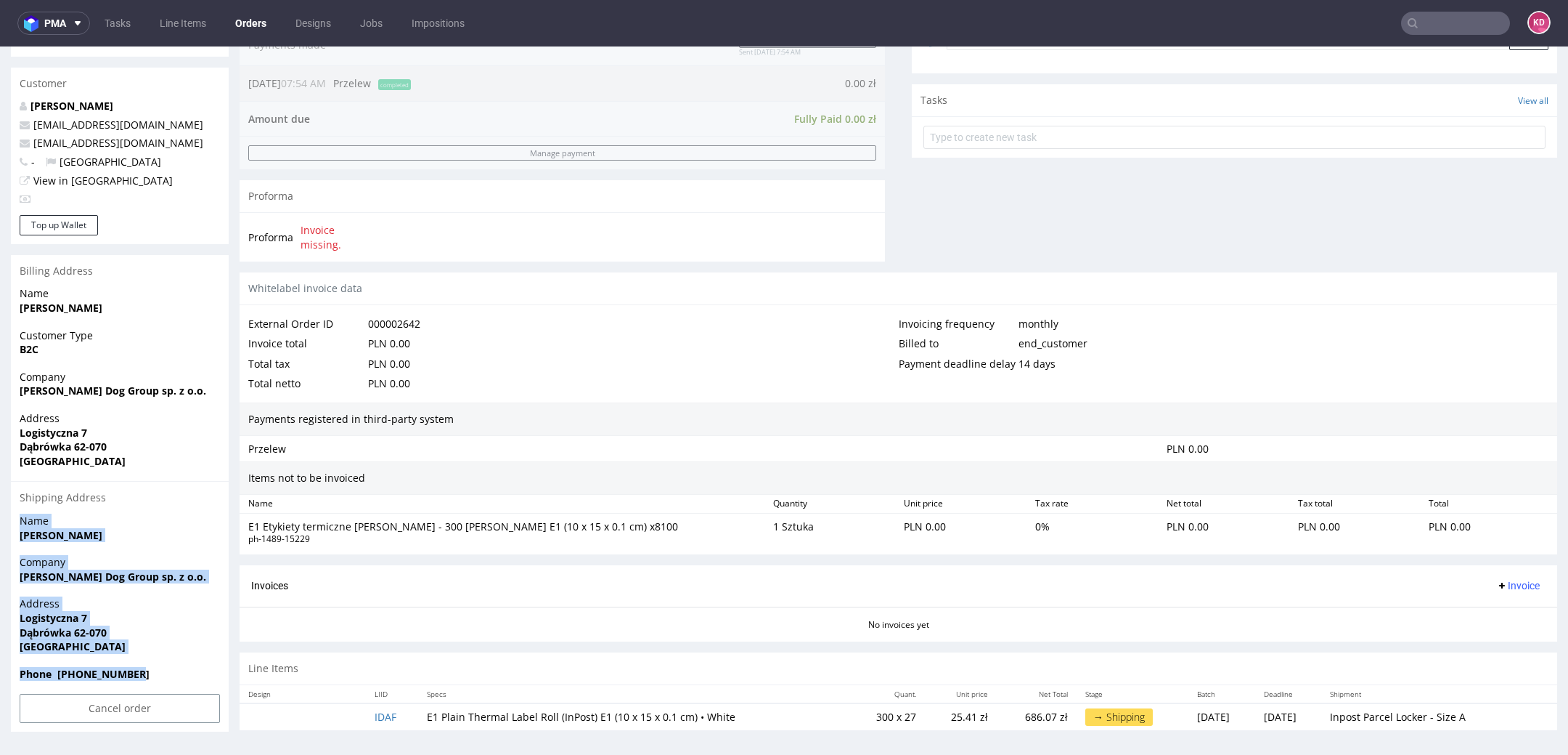
scroll to position [5, 0]
